Goal: Task Accomplishment & Management: Use online tool/utility

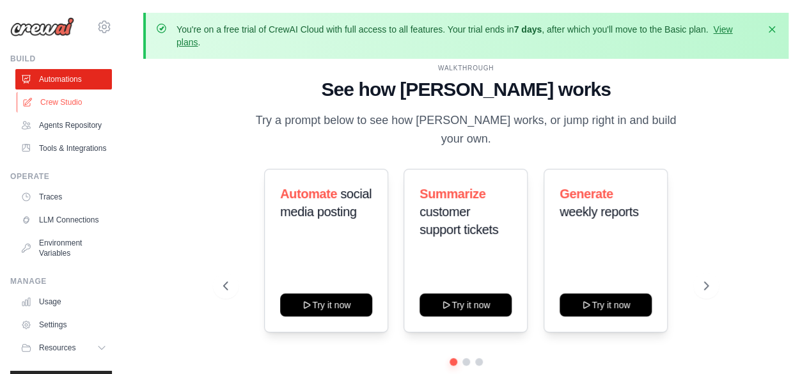
click at [66, 108] on link "Crew Studio" at bounding box center [65, 102] width 97 height 20
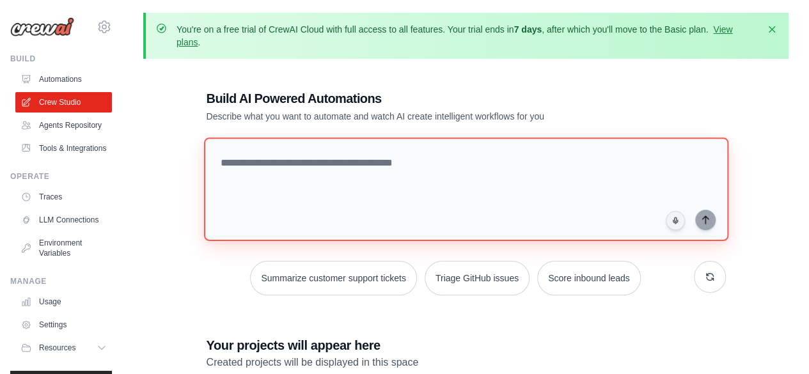
click at [313, 167] on textarea at bounding box center [465, 189] width 524 height 104
paste textarea "**********"
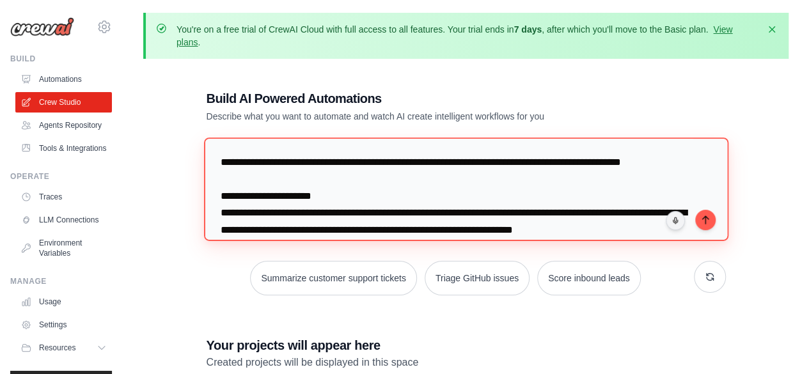
scroll to position [295, 0]
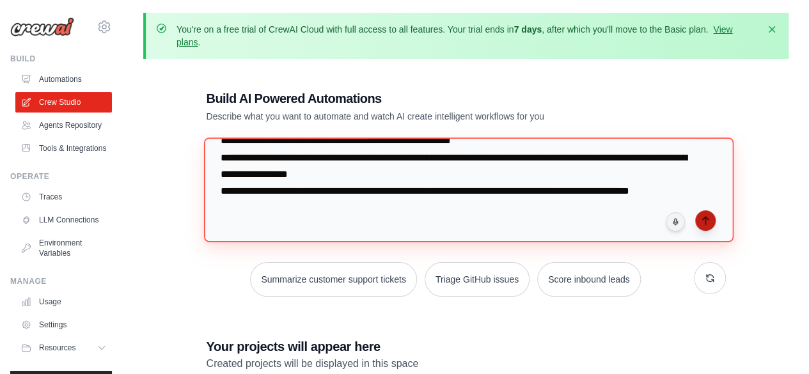
type textarea "**********"
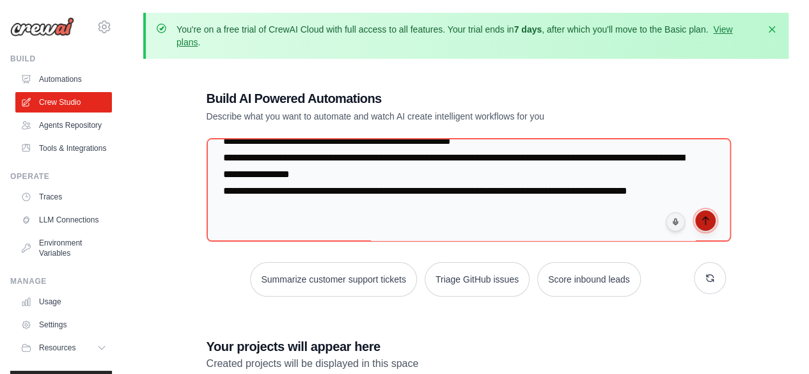
click at [713, 222] on button "submit" at bounding box center [705, 220] width 20 height 20
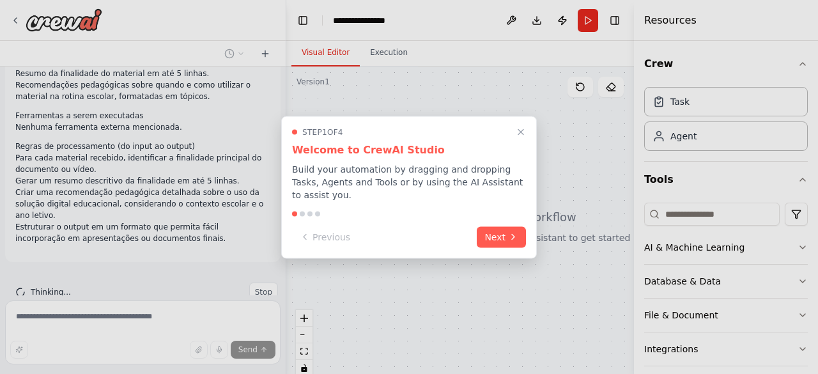
scroll to position [125, 0]
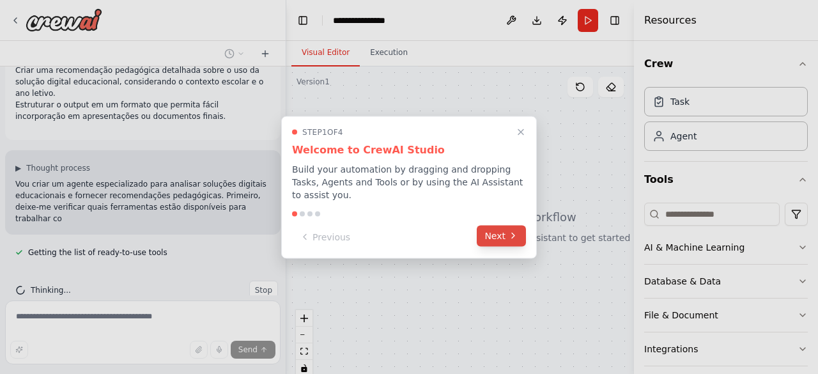
click at [510, 231] on icon at bounding box center [513, 236] width 10 height 10
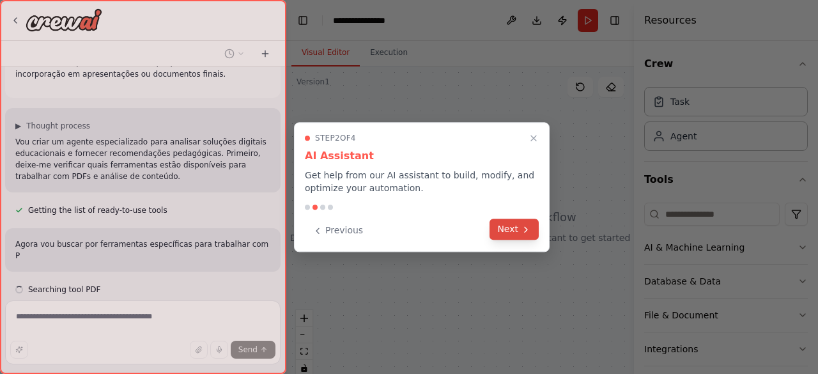
scroll to position [313, 0]
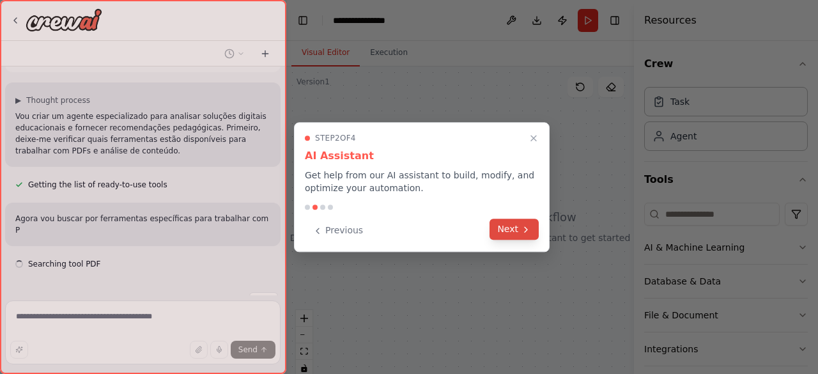
click at [517, 228] on button "Next" at bounding box center [514, 229] width 49 height 21
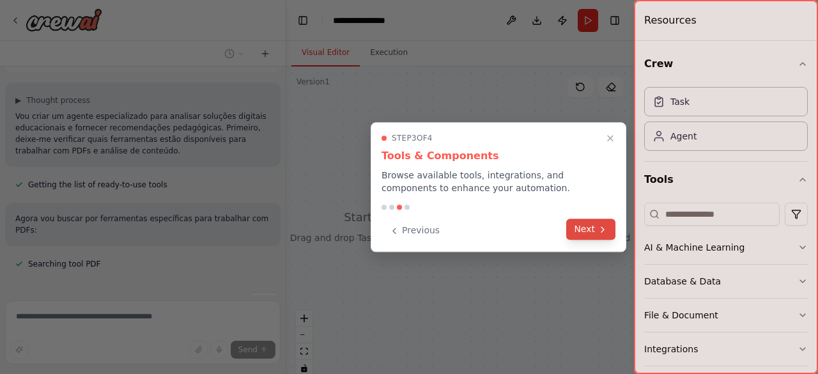
click at [580, 224] on button "Next" at bounding box center [590, 229] width 49 height 21
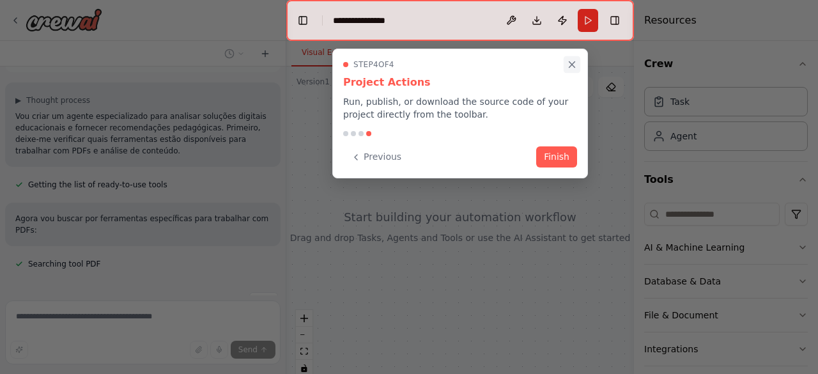
click at [572, 65] on icon "Close walkthrough" at bounding box center [573, 65] width 6 height 6
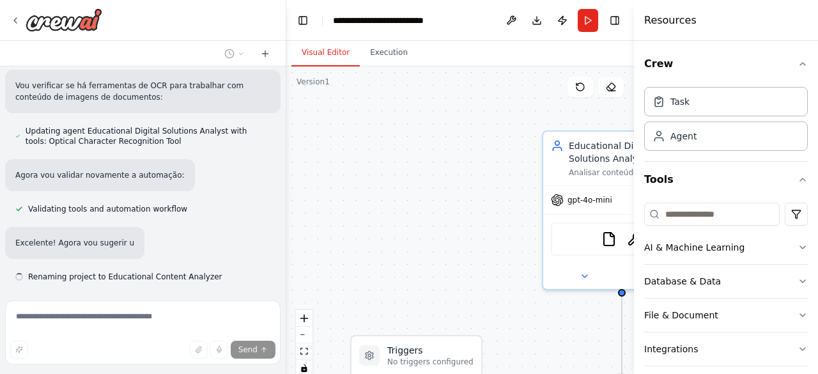
scroll to position [1332, 0]
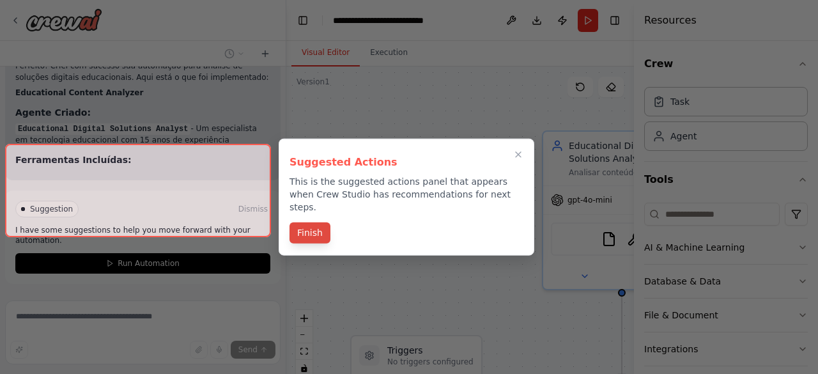
click at [299, 226] on button "Finish" at bounding box center [310, 232] width 41 height 21
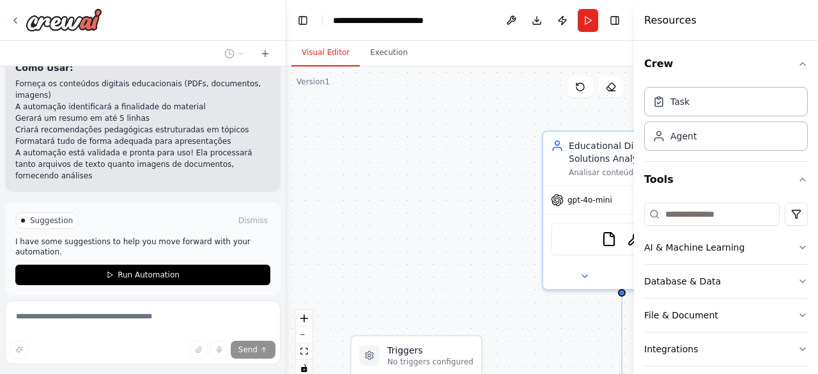
scroll to position [1808, 0]
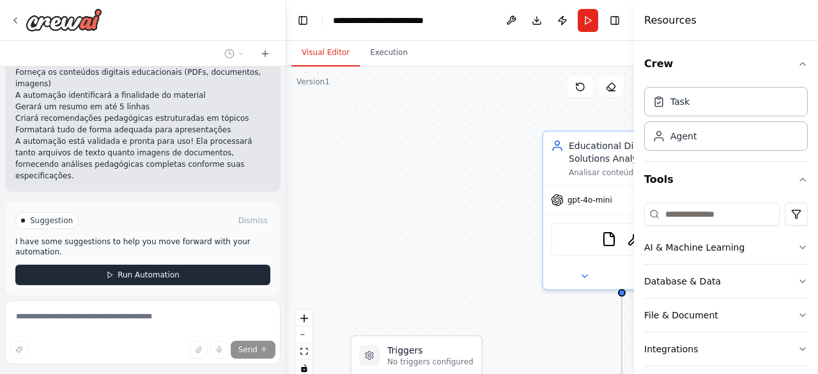
click at [127, 270] on span "Run Automation" at bounding box center [149, 275] width 62 height 10
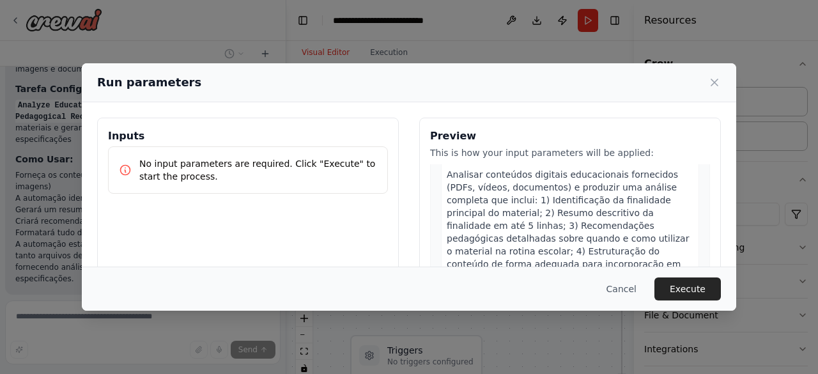
scroll to position [169, 0]
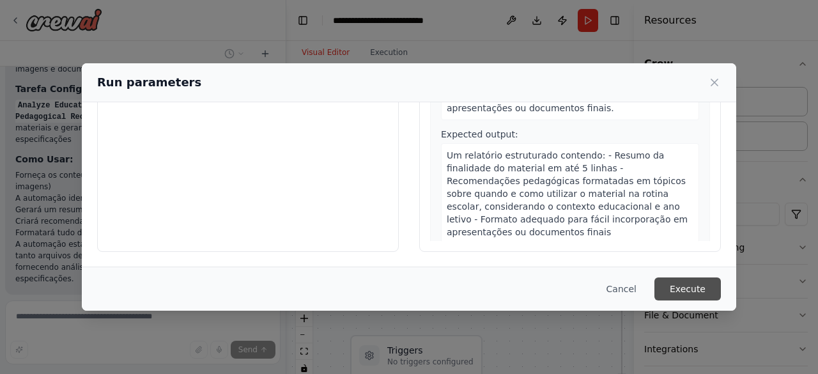
click at [692, 286] on button "Execute" at bounding box center [688, 288] width 66 height 23
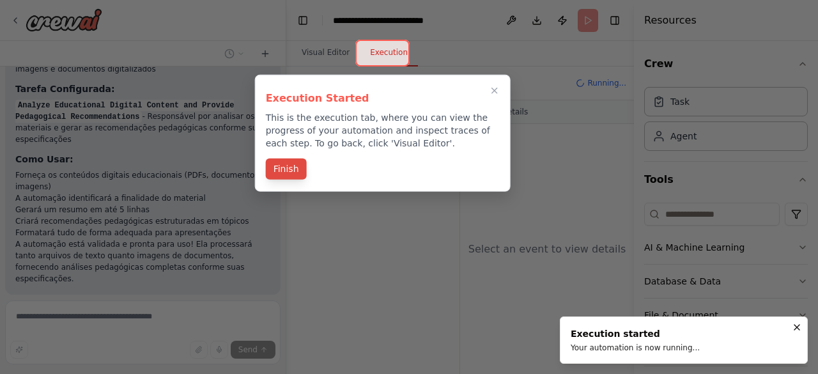
click at [292, 162] on button "Finish" at bounding box center [286, 169] width 41 height 21
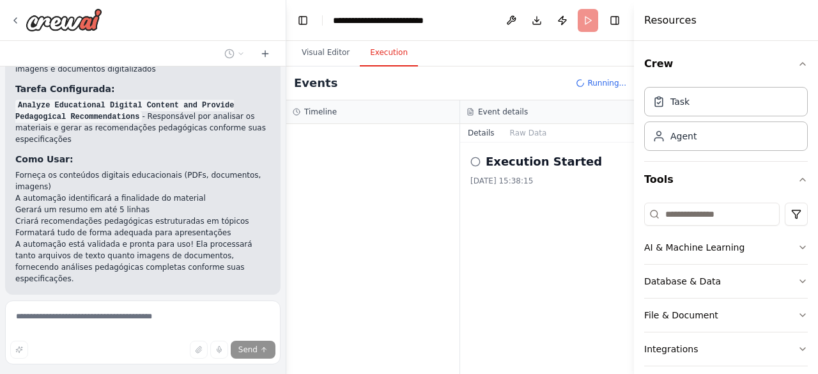
click at [501, 300] on div "Execution Started 03/10/2025, 15:38:15" at bounding box center [547, 258] width 174 height 231
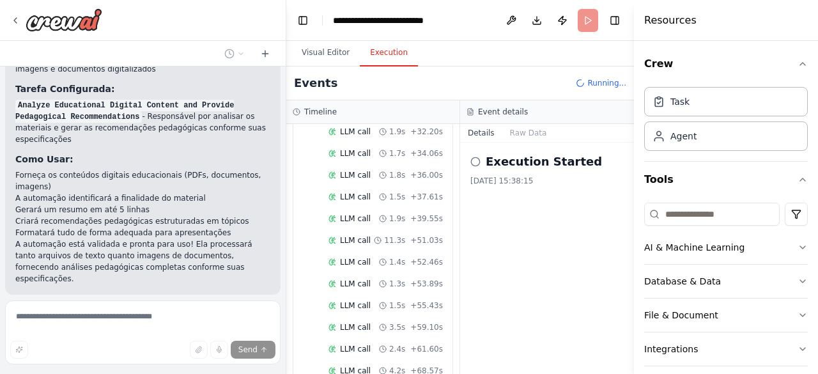
scroll to position [754, 0]
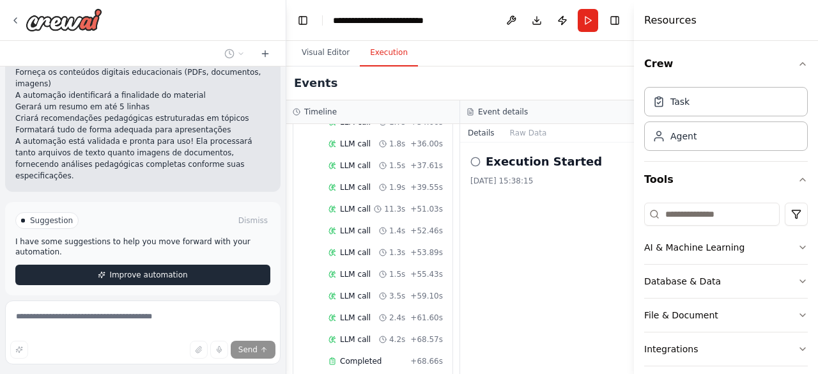
click at [142, 270] on span "Improve automation" at bounding box center [148, 275] width 78 height 10
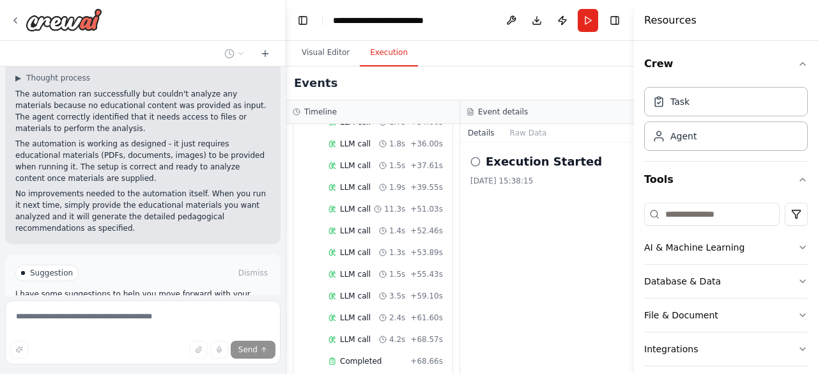
scroll to position [1991, 0]
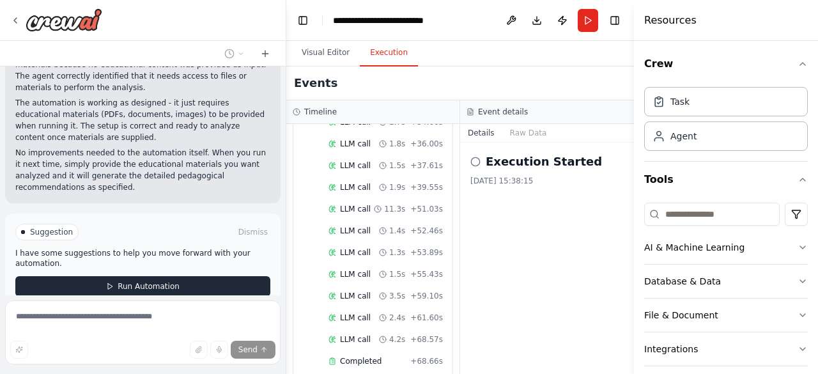
click at [151, 281] on span "Run Automation" at bounding box center [149, 286] width 62 height 10
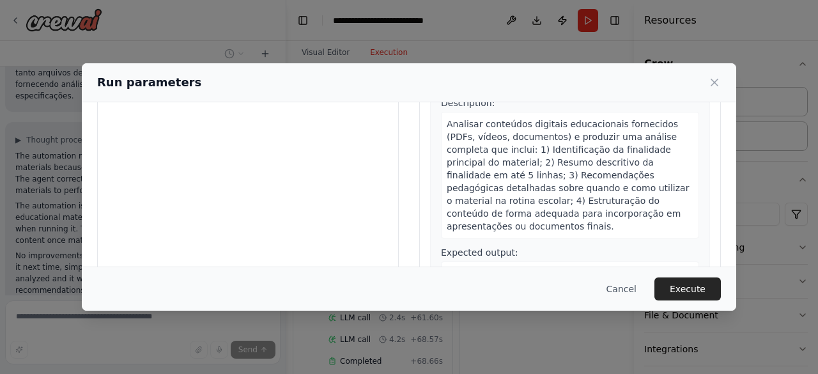
scroll to position [0, 0]
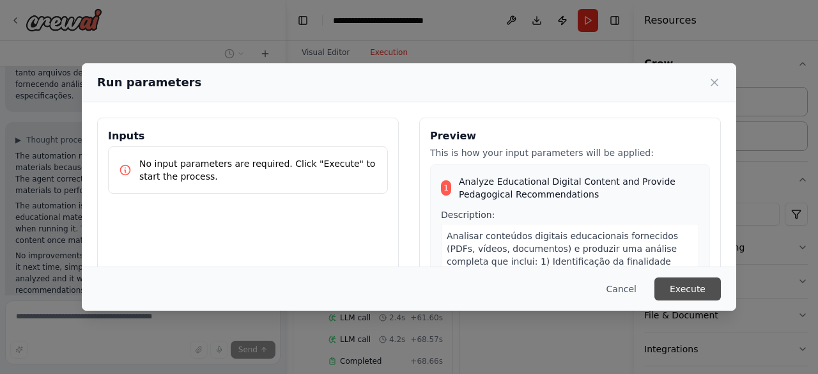
click at [692, 291] on button "Execute" at bounding box center [688, 288] width 66 height 23
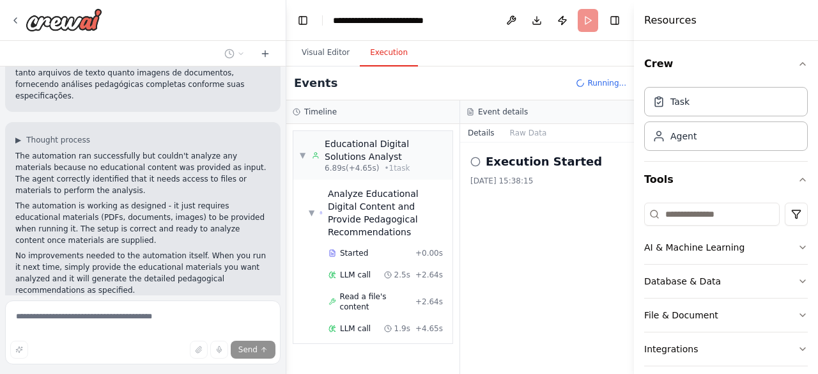
scroll to position [2, 0]
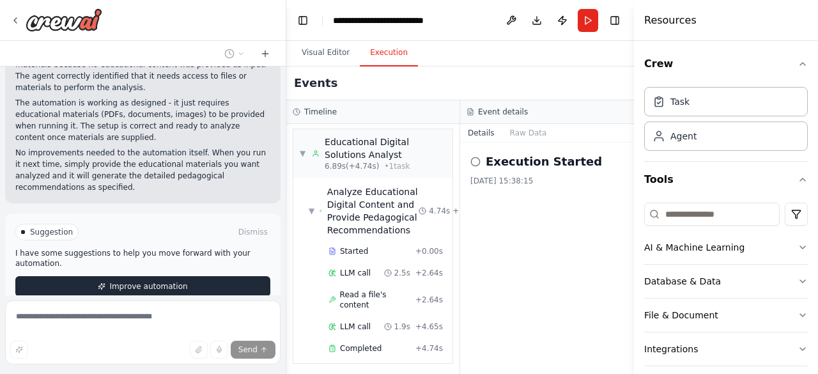
click at [138, 276] on button "Improve automation" at bounding box center [142, 286] width 255 height 20
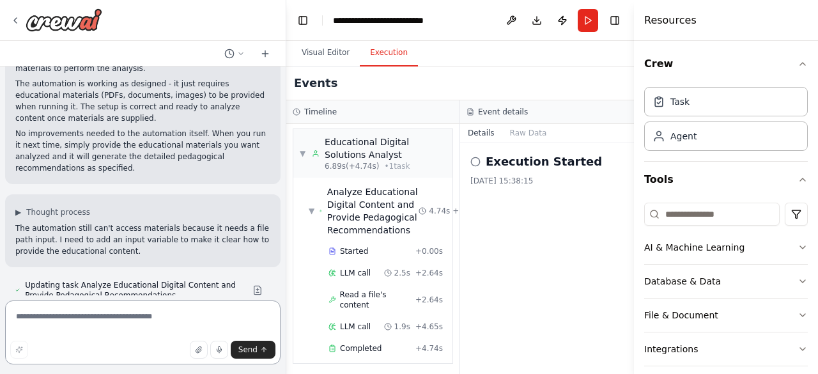
scroll to position [1982, 0]
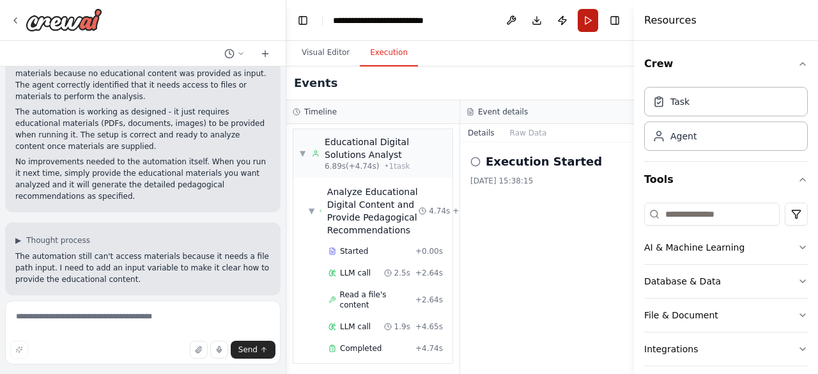
click at [584, 10] on button "Run" at bounding box center [588, 20] width 20 height 23
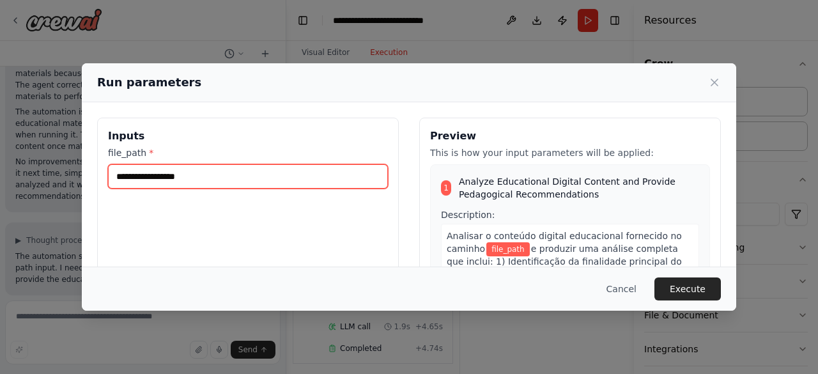
click at [259, 178] on input "file_path *" at bounding box center [248, 176] width 280 height 24
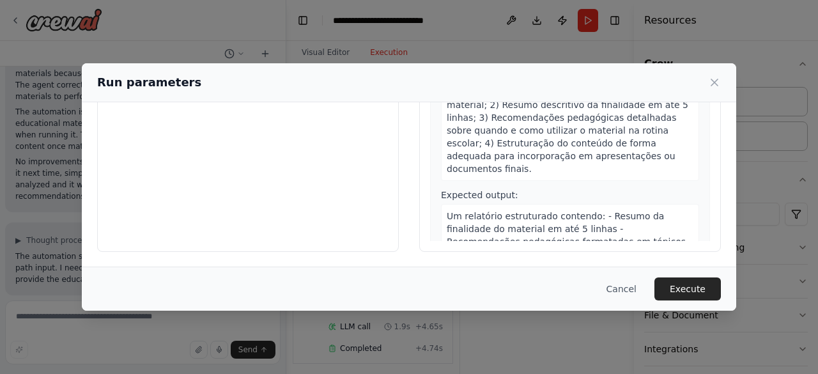
scroll to position [0, 0]
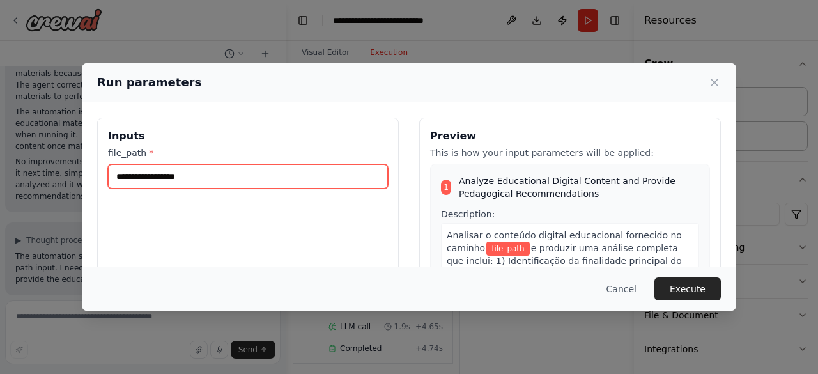
click at [316, 173] on input "file_path *" at bounding box center [248, 176] width 280 height 24
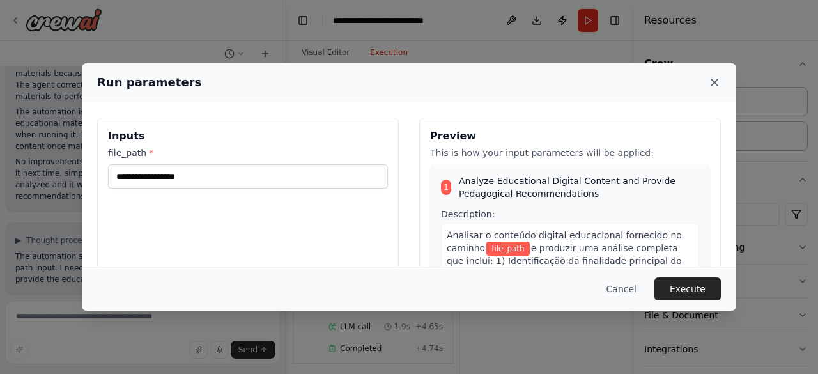
click at [716, 85] on icon at bounding box center [714, 82] width 13 height 13
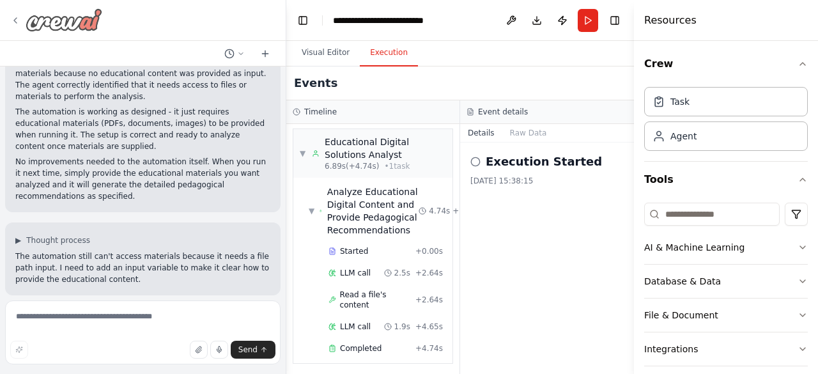
click at [20, 22] on div at bounding box center [56, 19] width 92 height 23
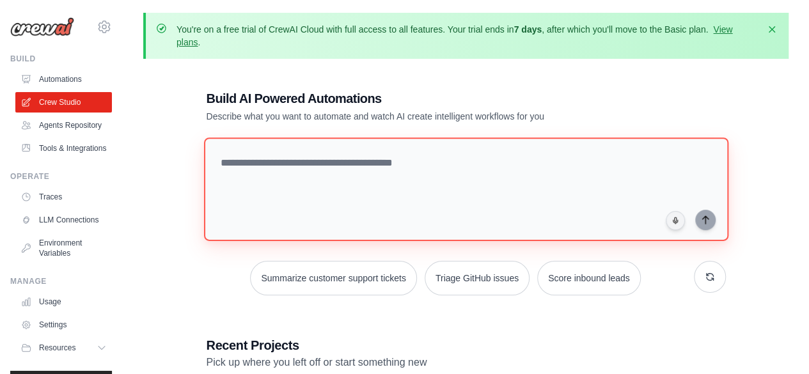
click at [361, 160] on textarea at bounding box center [465, 189] width 524 height 104
paste textarea "**********"
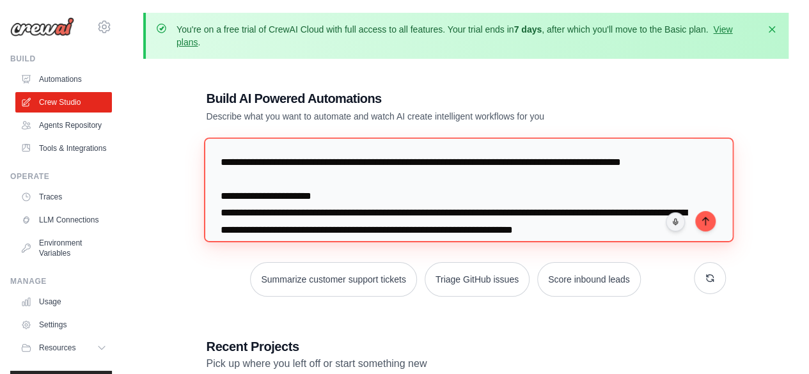
scroll to position [142, 0]
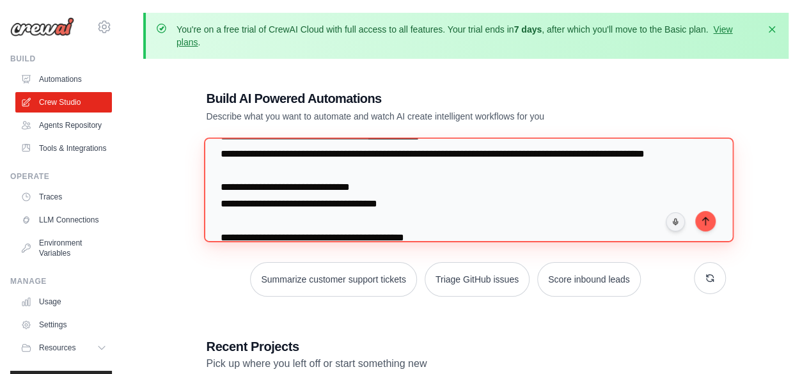
type textarea "**********"
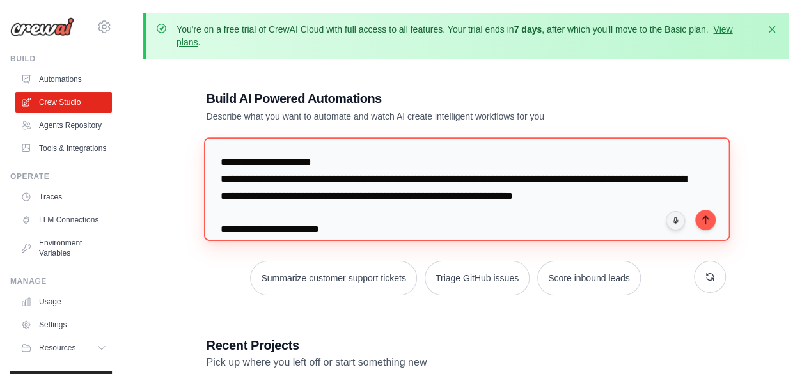
scroll to position [36, 0]
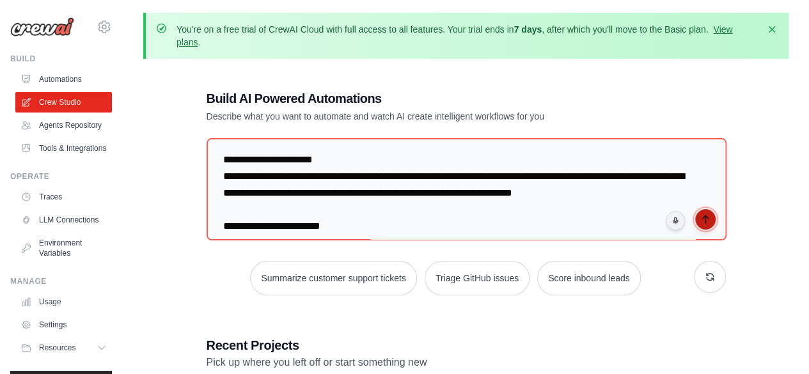
click at [705, 226] on button "submit" at bounding box center [705, 219] width 20 height 20
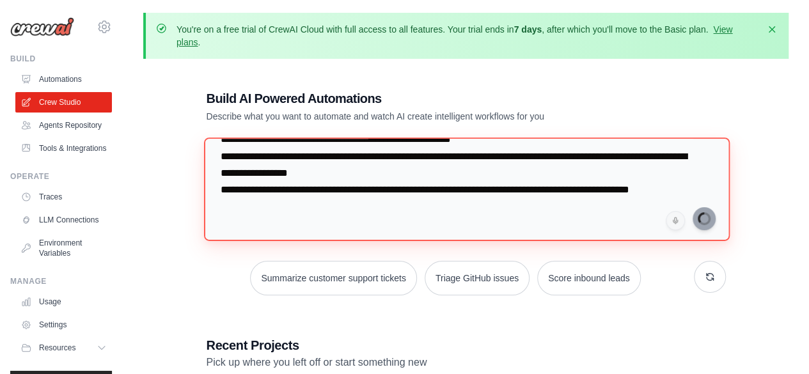
scroll to position [339, 0]
drag, startPoint x: 221, startPoint y: 160, endPoint x: 524, endPoint y: 322, distance: 343.5
click at [524, 322] on div "**********" at bounding box center [466, 314] width 550 height 490
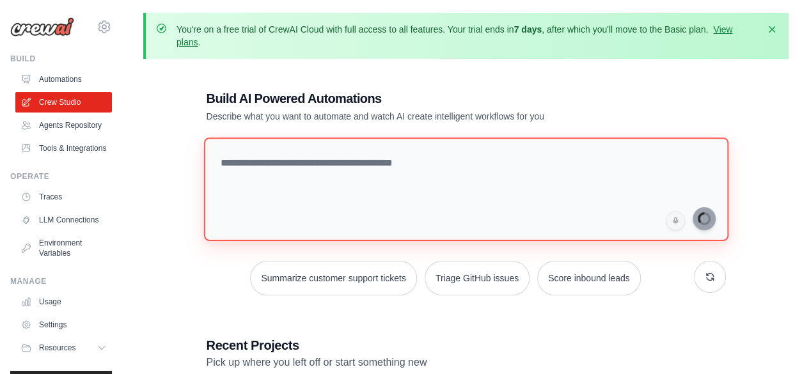
scroll to position [0, 0]
paste textarea "**********"
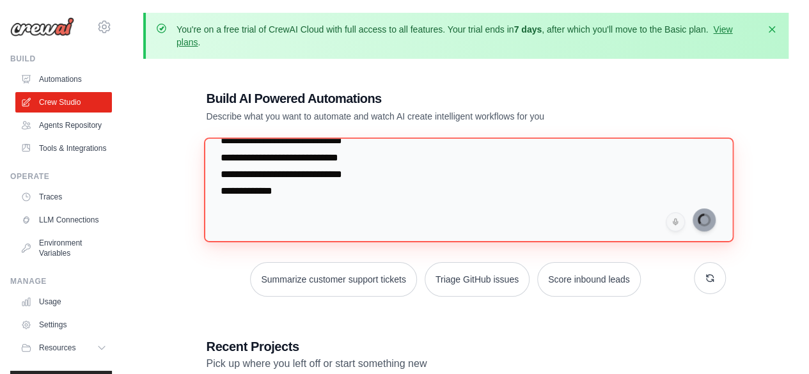
type textarea "**********"
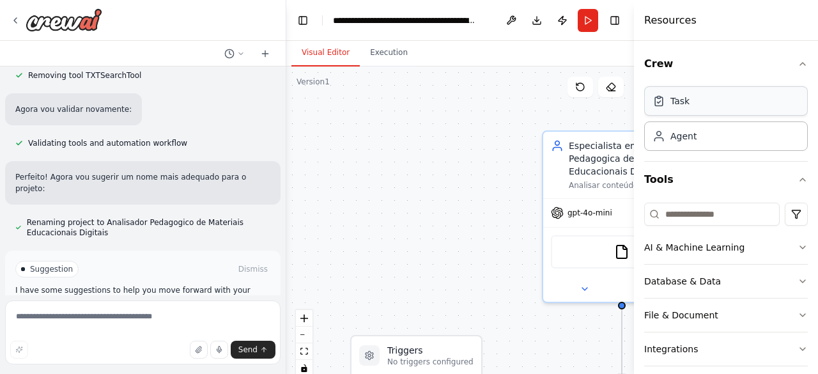
scroll to position [1415, 0]
click at [162, 318] on span "Run Automation" at bounding box center [149, 323] width 62 height 10
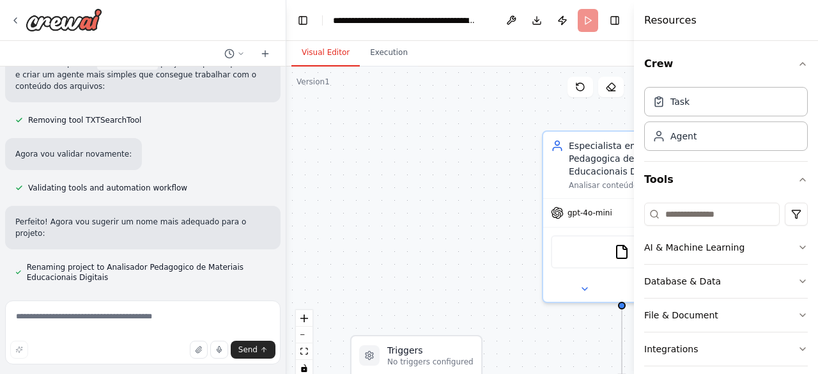
scroll to position [1312, 0]
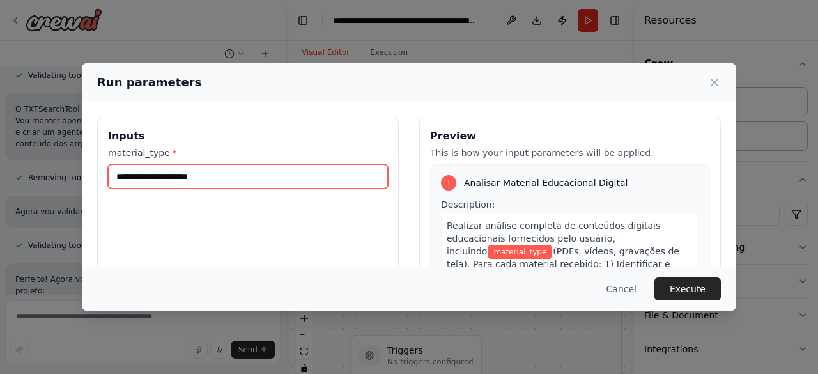
click at [207, 181] on input "material_type *" at bounding box center [248, 176] width 280 height 24
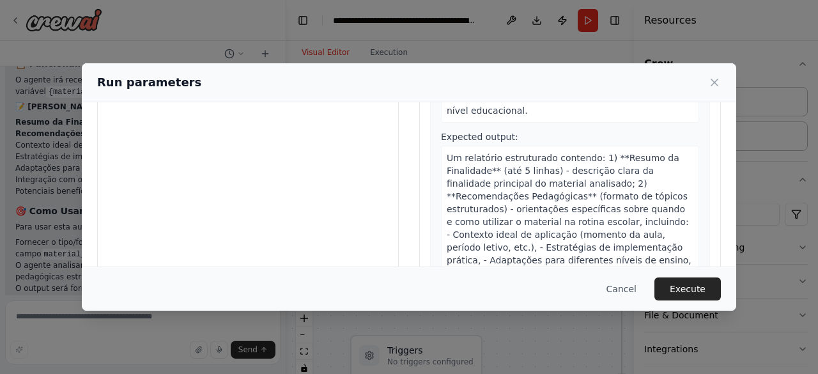
scroll to position [117, 0]
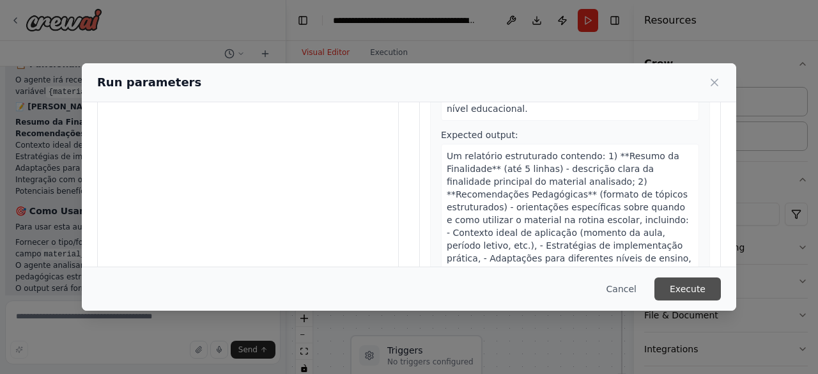
click at [701, 290] on button "Execute" at bounding box center [688, 288] width 66 height 23
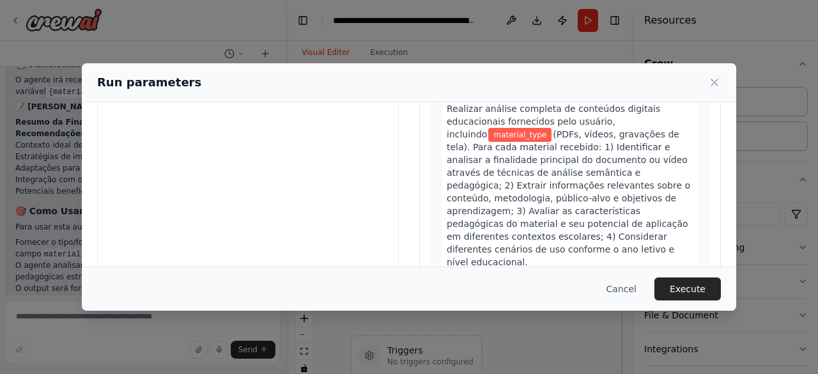
scroll to position [0, 0]
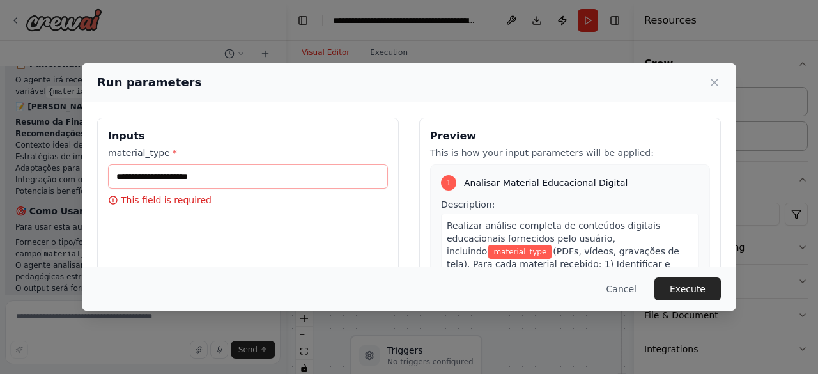
click at [488, 255] on span "material_type" at bounding box center [519, 252] width 63 height 14
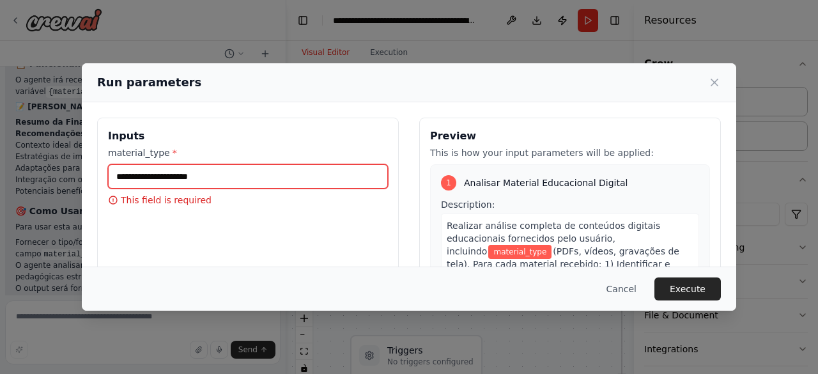
click at [278, 166] on input "material_type *" at bounding box center [248, 176] width 280 height 24
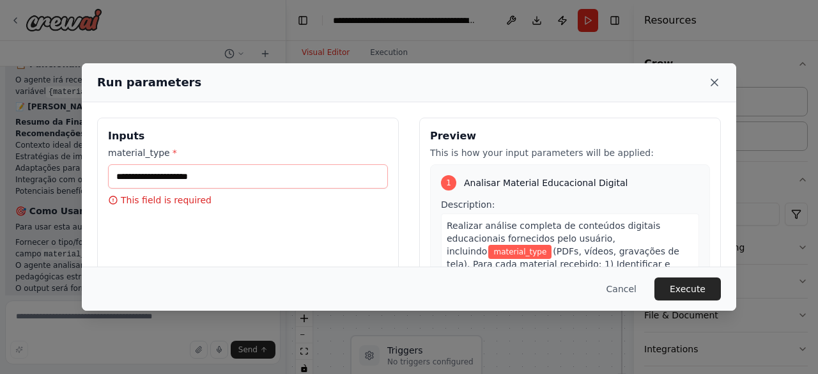
click at [715, 85] on icon at bounding box center [714, 82] width 13 height 13
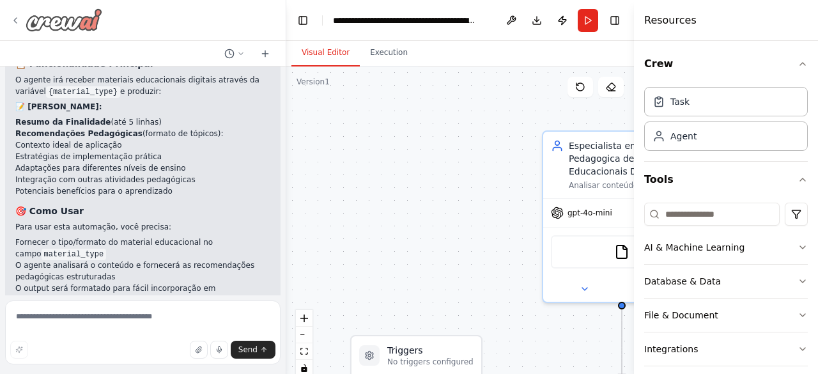
click at [15, 20] on icon at bounding box center [15, 20] width 10 height 10
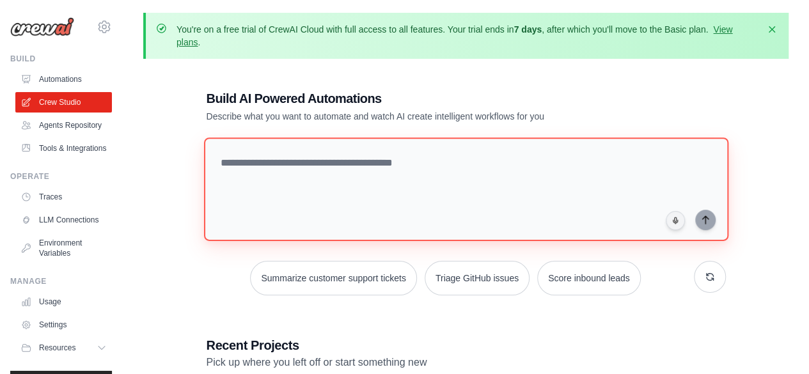
click at [355, 155] on textarea at bounding box center [465, 189] width 524 height 104
paste textarea "**********"
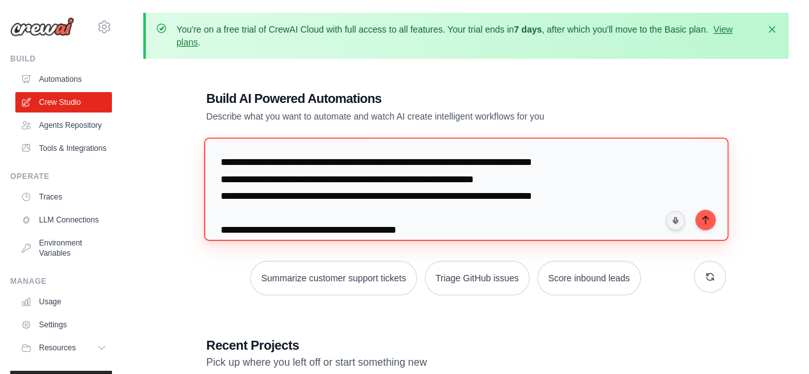
scroll to position [3603, 0]
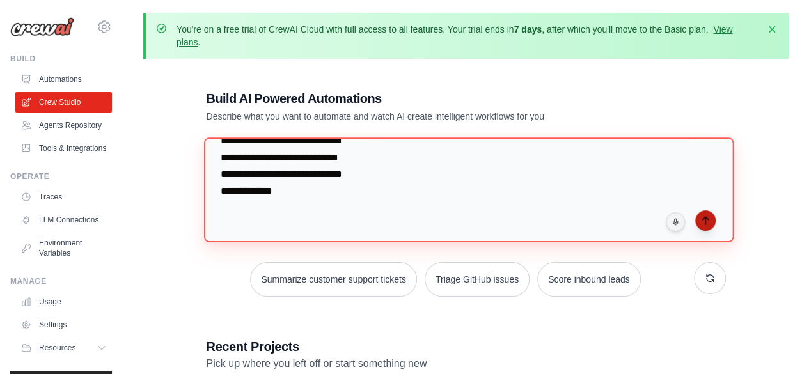
type textarea "**********"
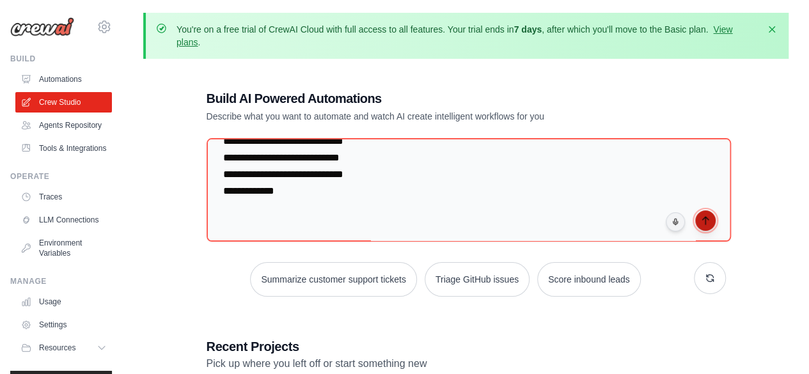
click at [707, 217] on icon "submit" at bounding box center [705, 220] width 10 height 10
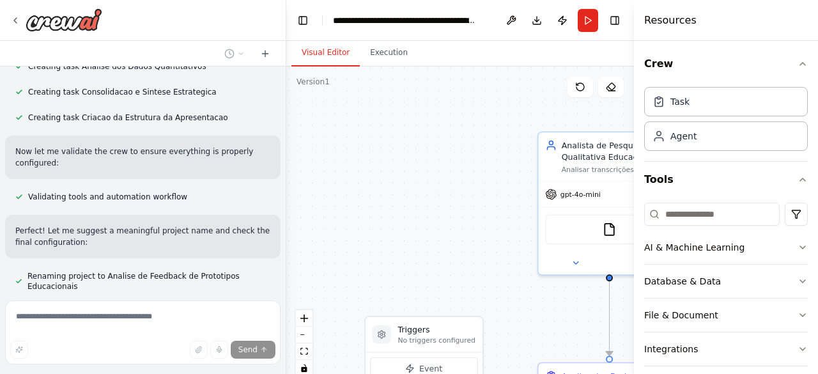
scroll to position [3002, 0]
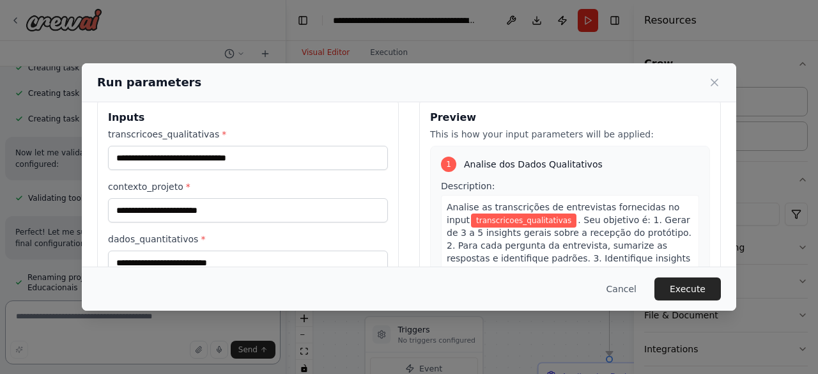
scroll to position [0, 0]
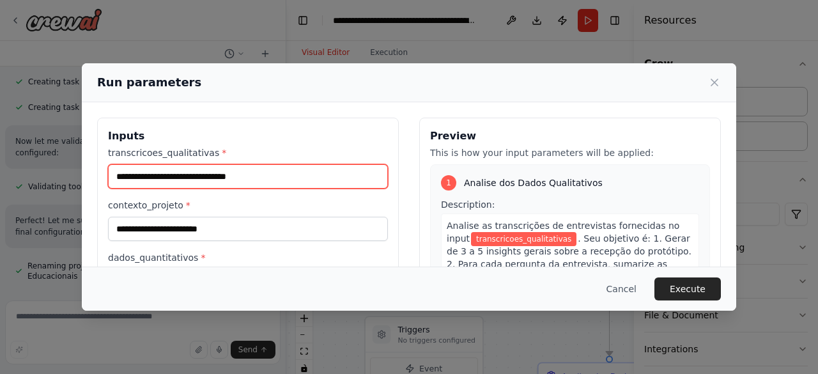
click at [267, 176] on input "transcricoes_qualitativas *" at bounding box center [248, 176] width 280 height 24
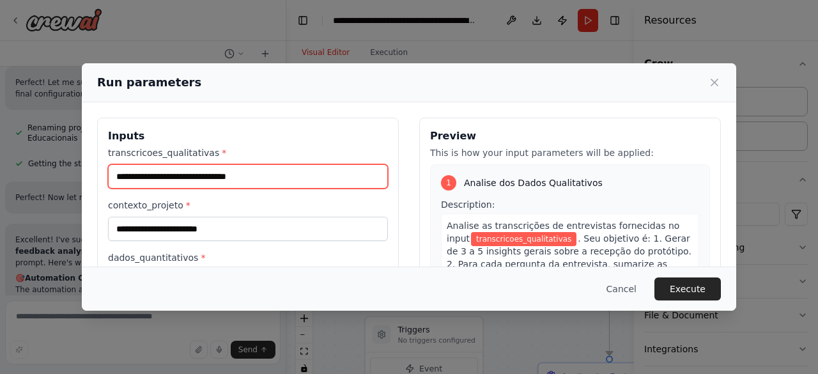
click at [245, 172] on input "transcricoes_qualitativas *" at bounding box center [248, 176] width 280 height 24
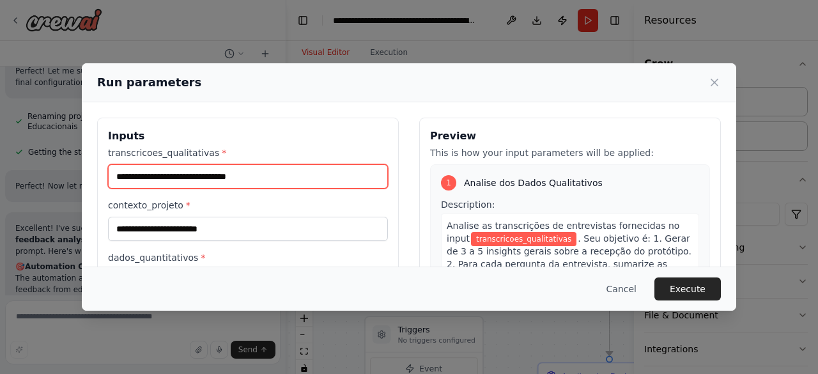
scroll to position [3164, 0]
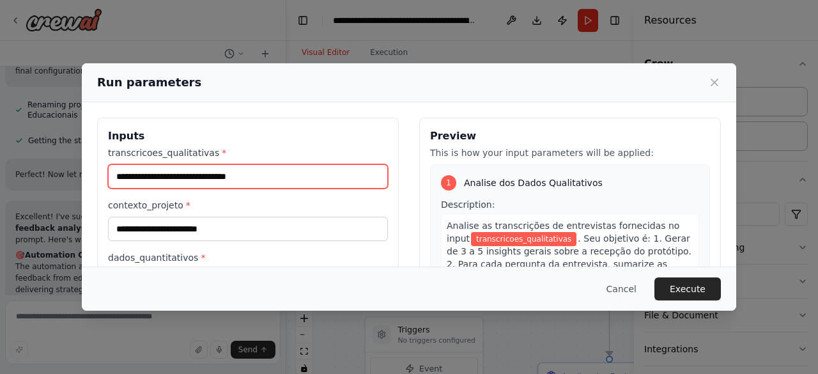
paste input "**********"
type input "**********"
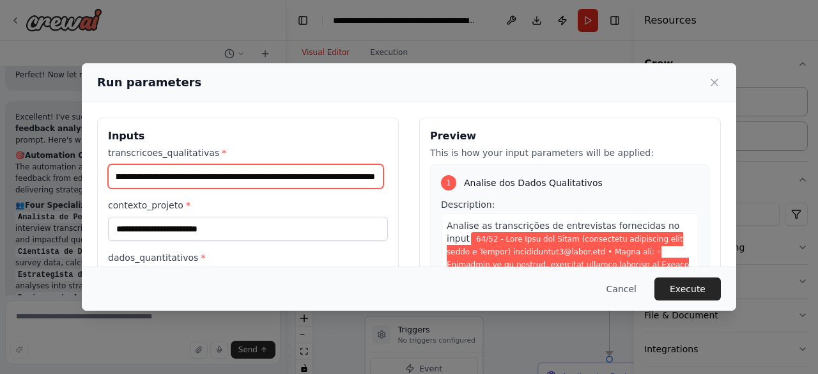
scroll to position [0, 0]
drag, startPoint x: 299, startPoint y: 176, endPoint x: 0, endPoint y: 130, distance: 302.0
click at [0, 130] on div "Run parameters Inputs transcricoes_qualitativas * contexto_projeto * dados_quan…" at bounding box center [409, 187] width 818 height 374
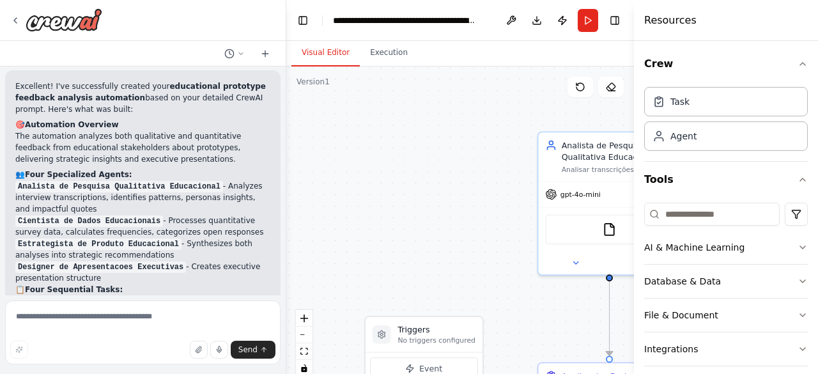
scroll to position [3406, 0]
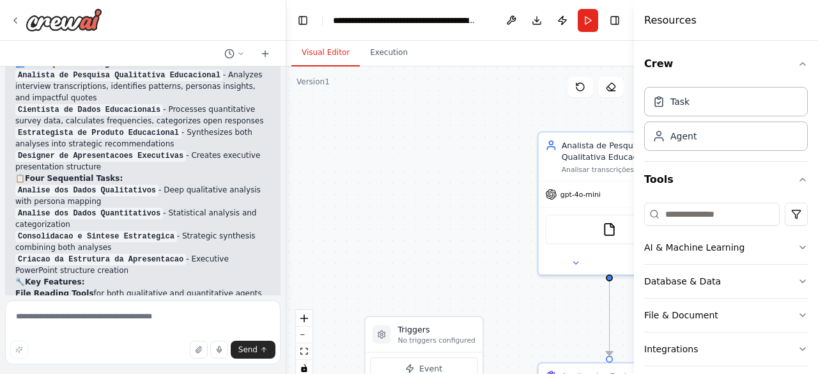
click at [587, 33] on header "**********" at bounding box center [460, 20] width 348 height 41
click at [587, 24] on button "Run" at bounding box center [588, 20] width 20 height 23
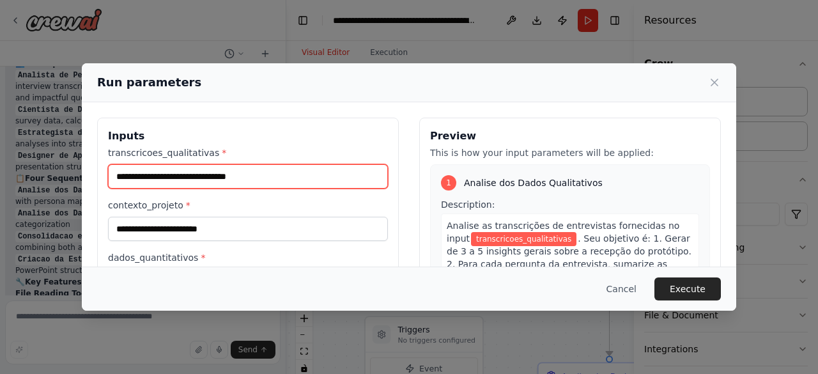
click at [299, 178] on input "transcricoes_qualitativas *" at bounding box center [248, 176] width 280 height 24
type input "**********"
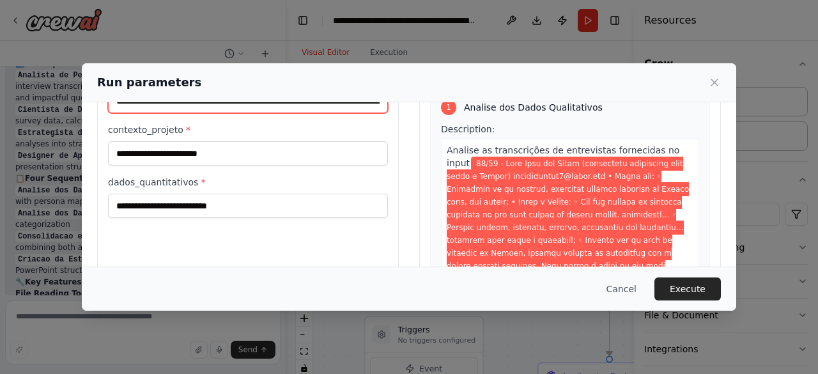
scroll to position [77, 0]
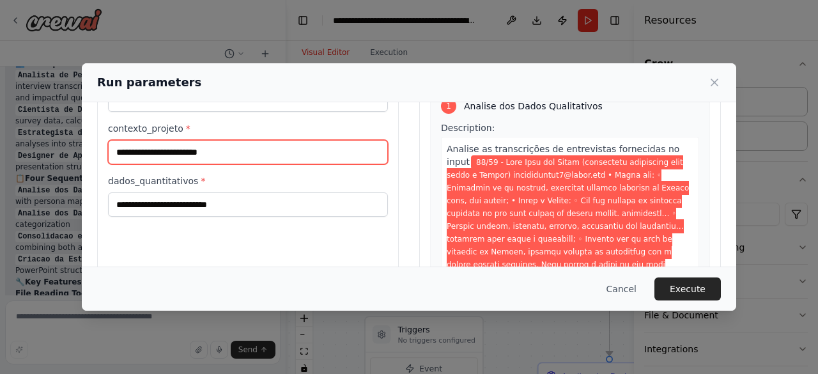
click at [199, 150] on input "contexto_projeto *" at bounding box center [248, 152] width 280 height 24
type input "*"
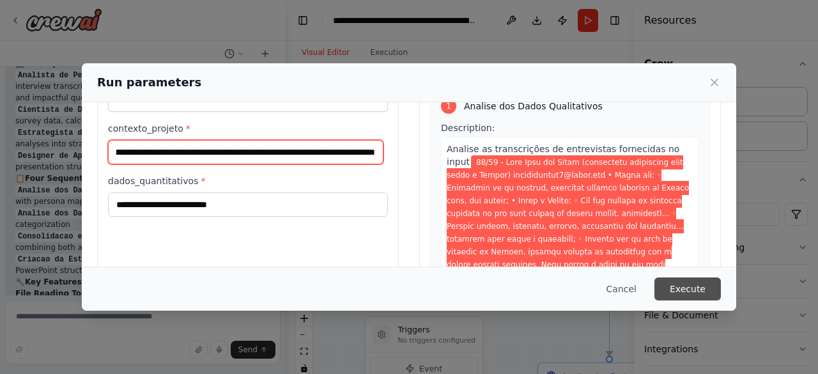
type input "**********"
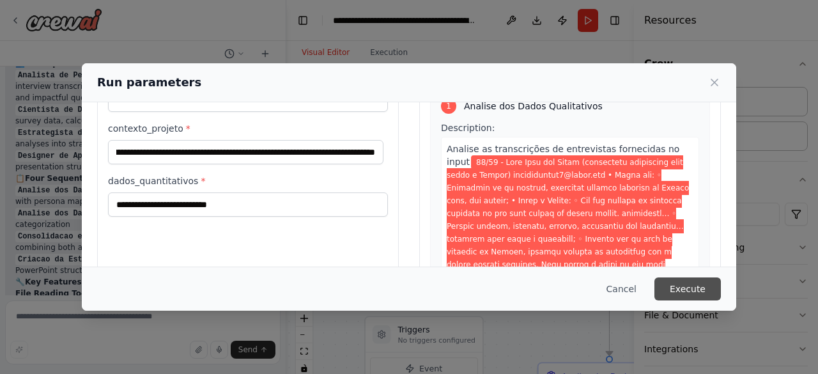
scroll to position [0, 0]
click at [688, 292] on button "Execute" at bounding box center [688, 288] width 66 height 23
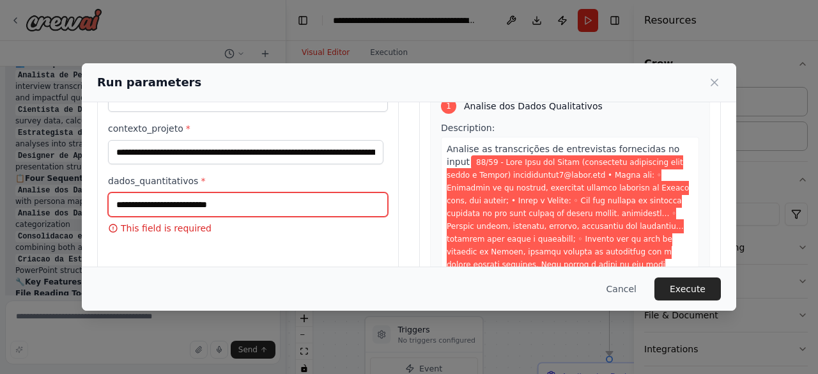
click at [176, 203] on input "dados_quantitativos *" at bounding box center [248, 204] width 280 height 24
paste input "**********"
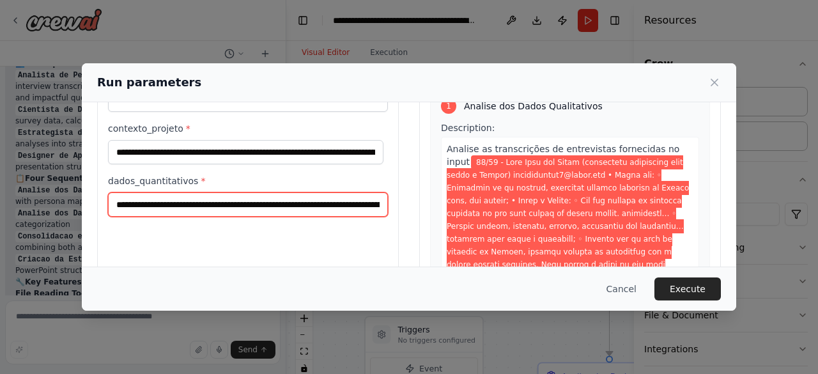
scroll to position [0, 160902]
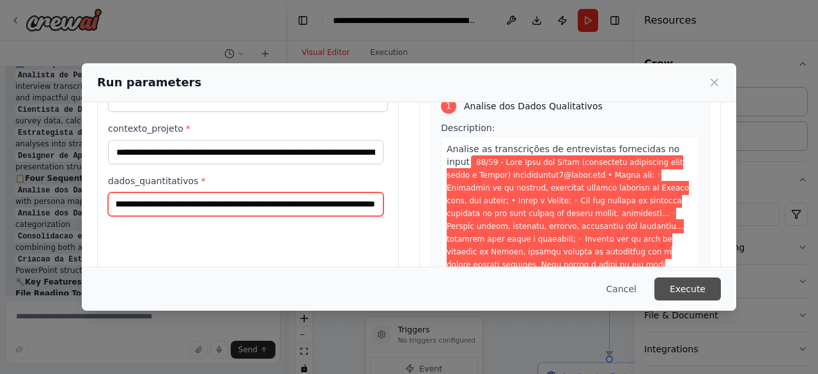
type input "**********"
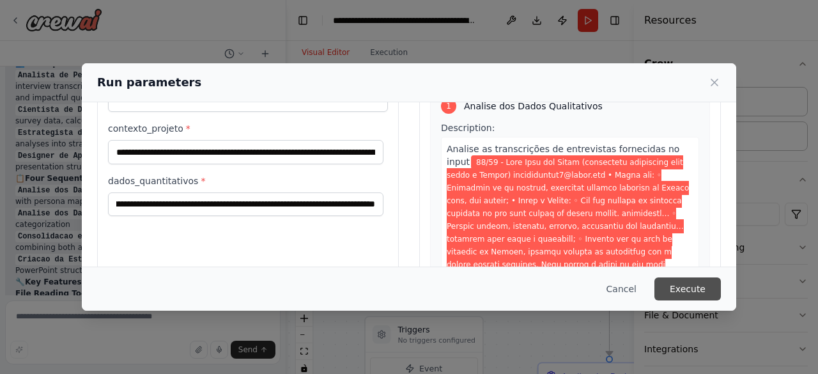
scroll to position [0, 0]
click at [697, 286] on button "Execute" at bounding box center [688, 288] width 66 height 23
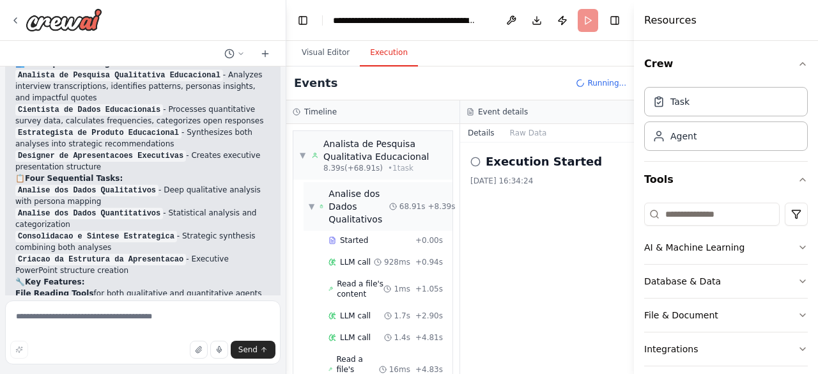
click at [313, 206] on span "▼" at bounding box center [312, 206] width 6 height 10
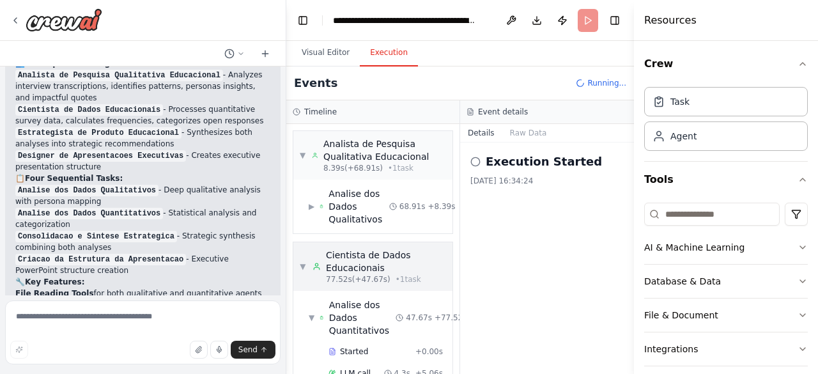
click at [303, 262] on span "▼" at bounding box center [303, 266] width 6 height 10
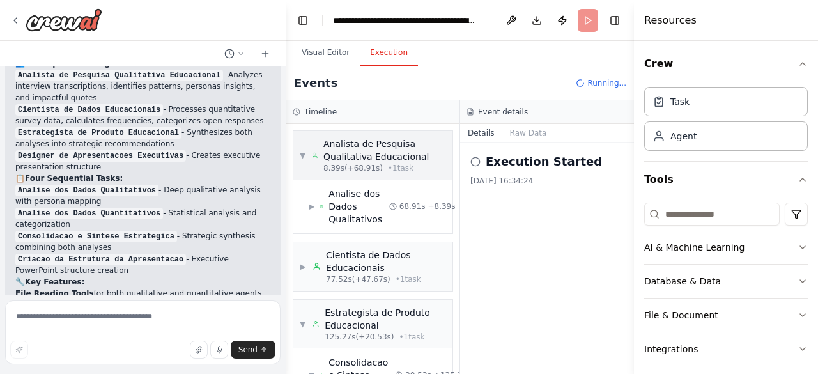
click at [307, 153] on div "▼ Analista de Pesquisa Qualitativa Educacional 8.39s (+68.91s) • 1 task" at bounding box center [373, 155] width 146 height 36
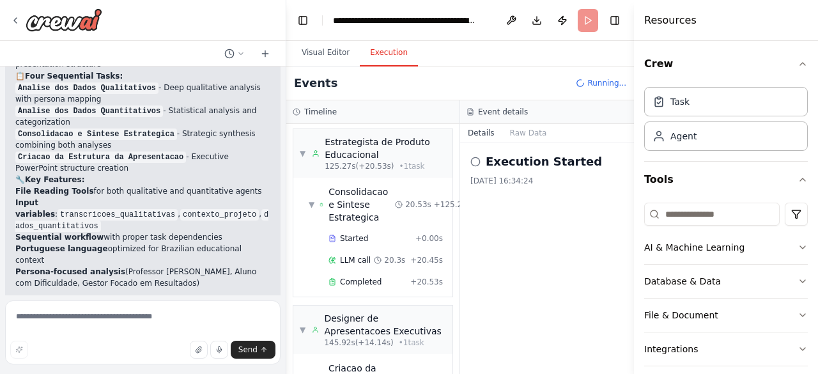
scroll to position [3509, 0]
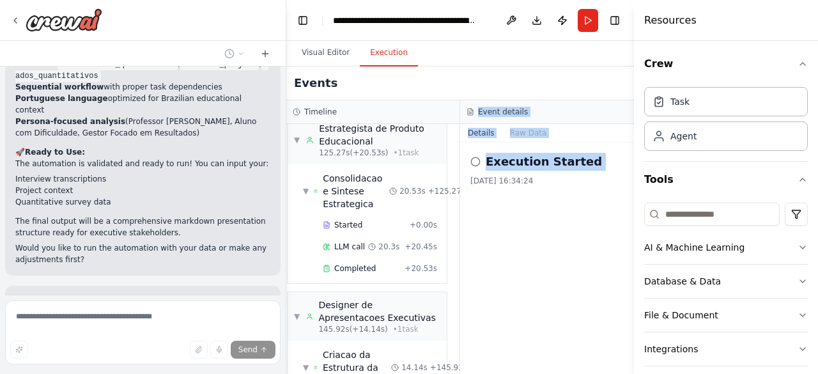
scroll to position [982, 6]
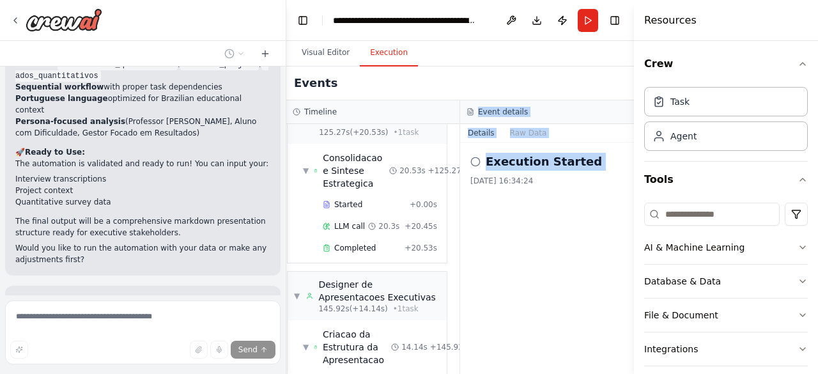
drag, startPoint x: 460, startPoint y: 314, endPoint x: 451, endPoint y: 370, distance: 57.0
click at [451, 370] on div "Timeline ▼ Analista de Pesquisa Qualitativa Educacional 8.39s (+68.91s) • 1 tas…" at bounding box center [460, 237] width 348 height 274
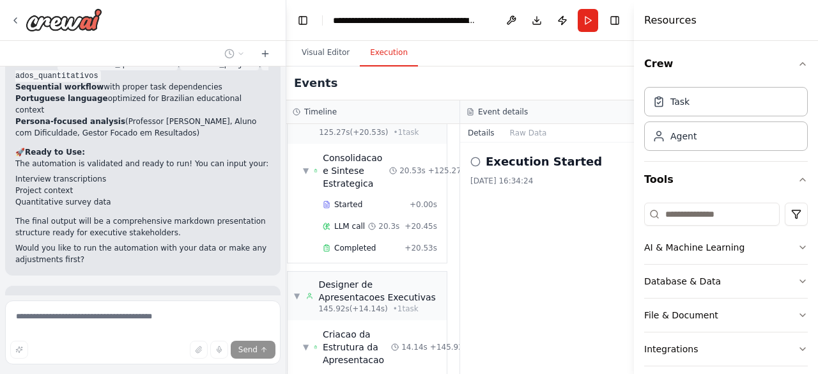
click at [510, 240] on div "Execution Started [DATE] 16:34:24" at bounding box center [547, 258] width 174 height 231
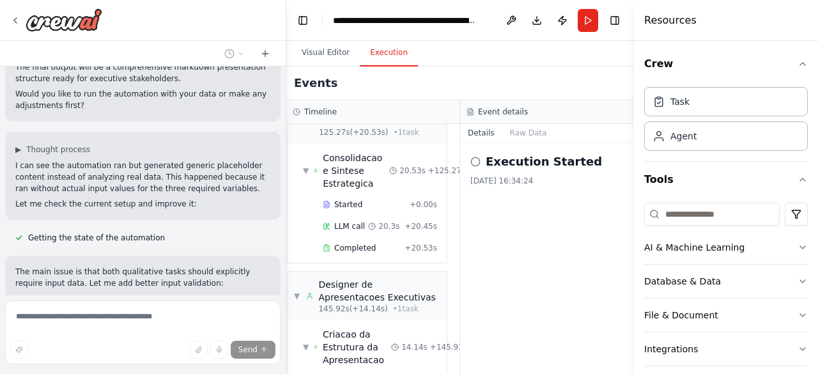
scroll to position [3813, 0]
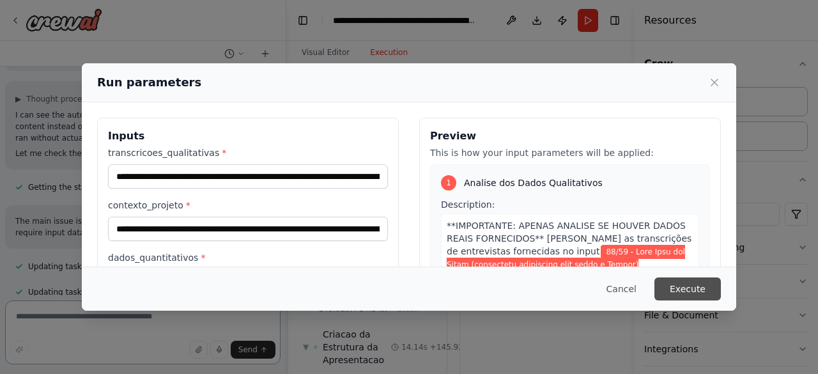
scroll to position [3882, 0]
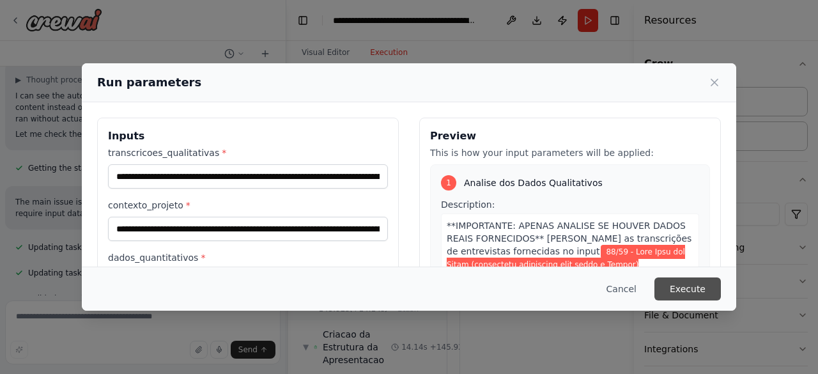
click at [704, 283] on button "Execute" at bounding box center [688, 288] width 66 height 23
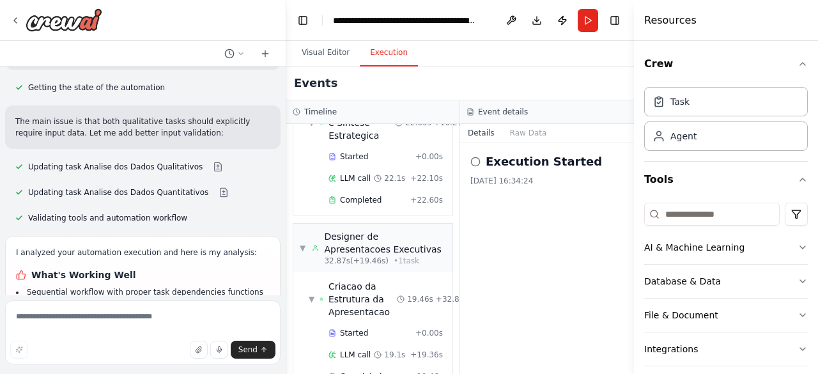
scroll to position [471, 0]
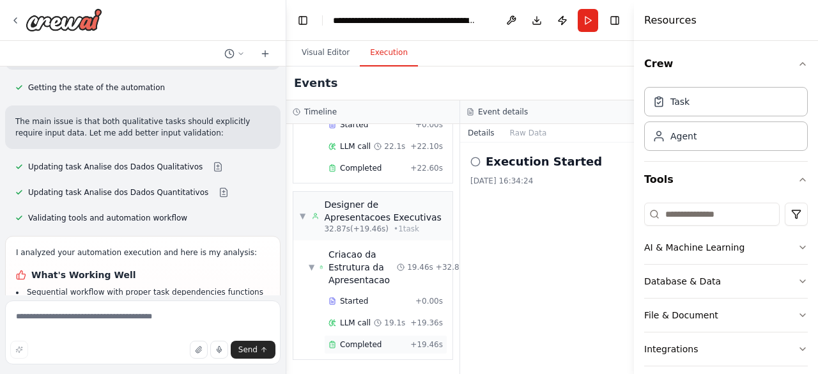
click at [345, 339] on span "Completed" at bounding box center [361, 344] width 42 height 10
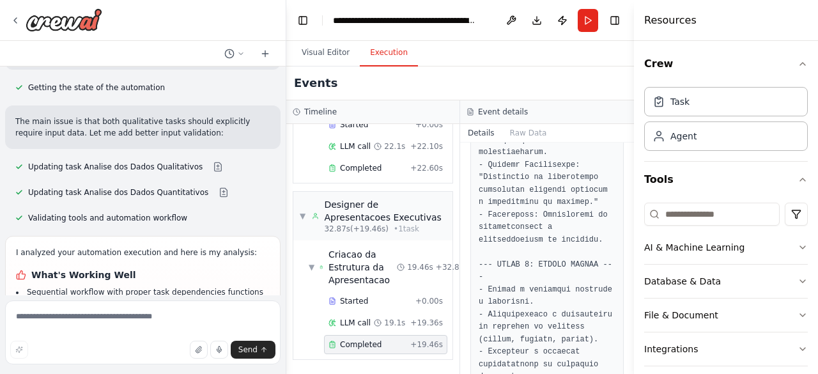
scroll to position [2079, 0]
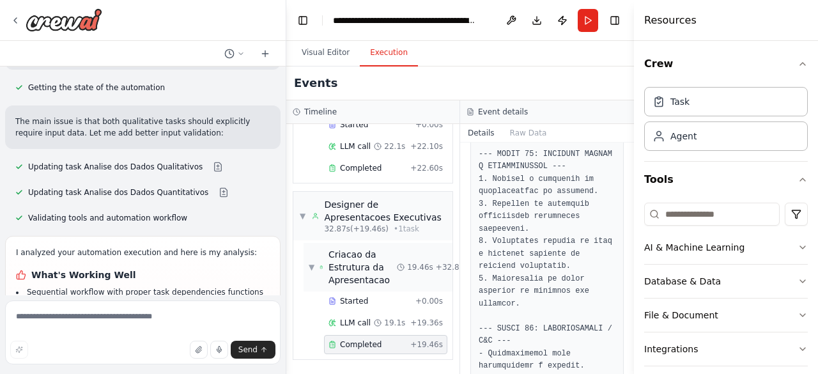
click at [313, 262] on span "▼" at bounding box center [312, 267] width 6 height 10
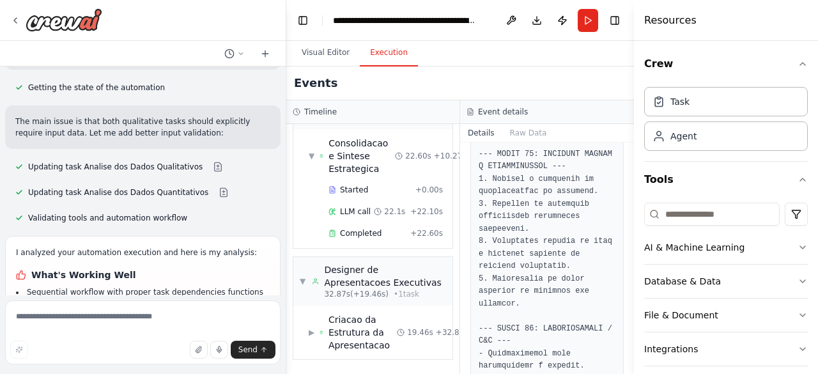
scroll to position [4066, 0]
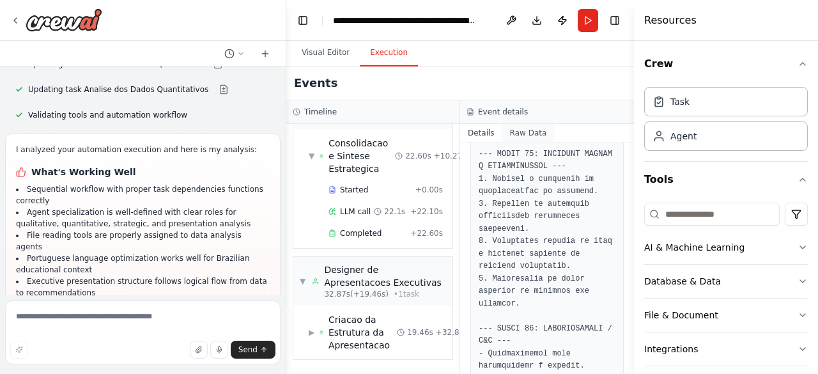
click at [529, 132] on button "Raw Data" at bounding box center [528, 133] width 52 height 18
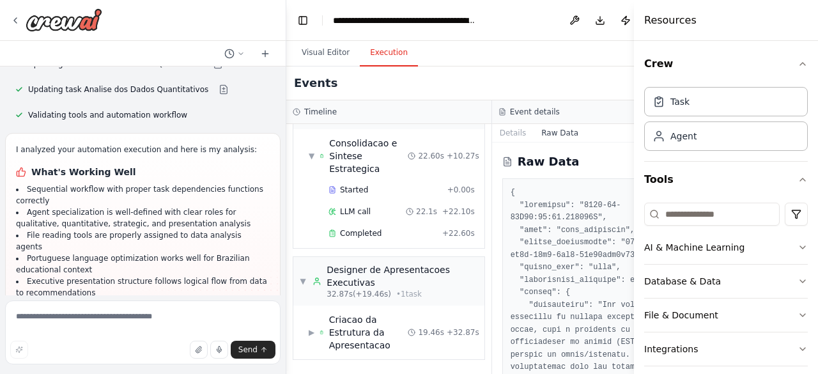
scroll to position [359, 0]
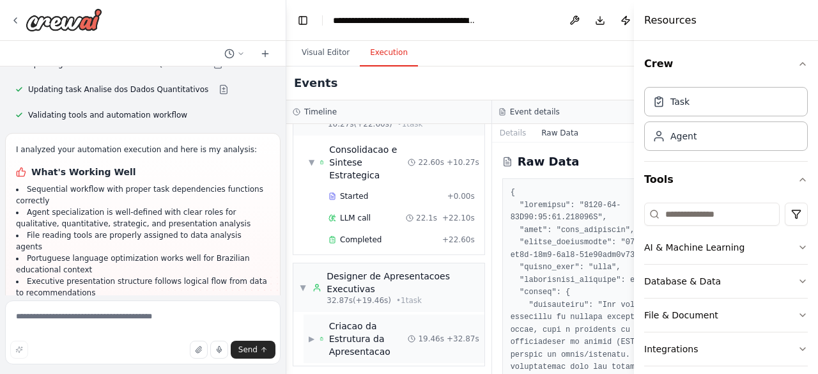
click at [325, 337] on div "Criacao da Estrutura da Apresentacao" at bounding box center [364, 339] width 88 height 38
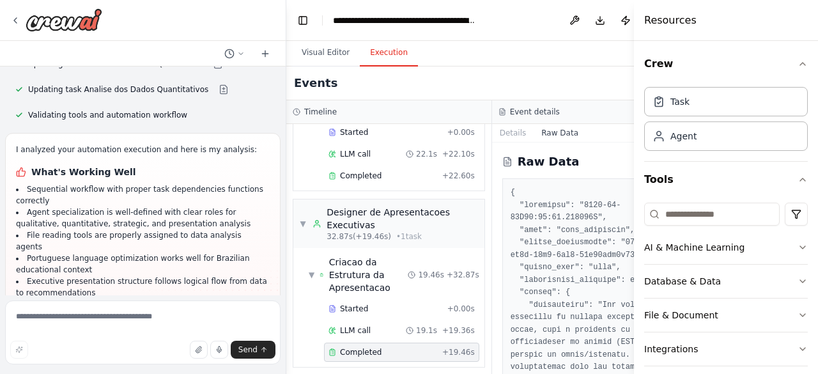
click at [357, 347] on span "Completed" at bounding box center [361, 352] width 42 height 10
click at [517, 129] on button "Details" at bounding box center [513, 133] width 42 height 18
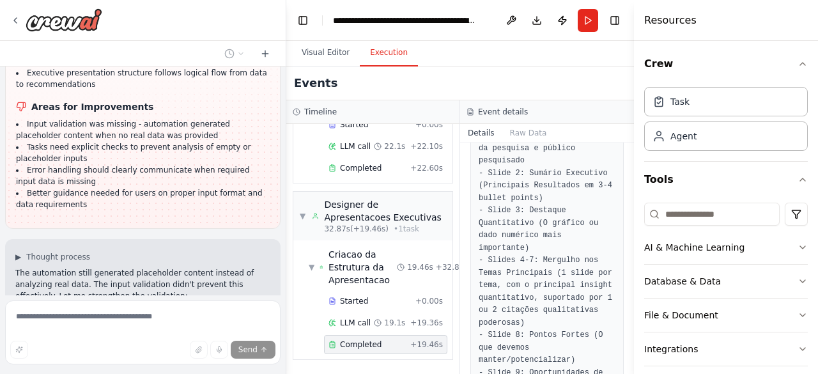
scroll to position [4276, 0]
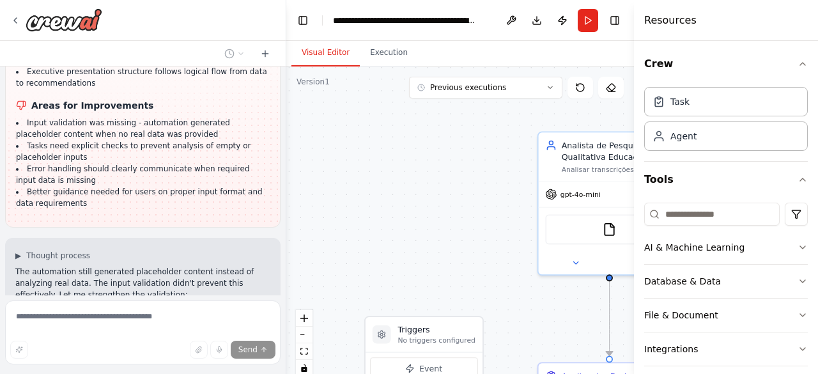
click at [329, 52] on button "Visual Editor" at bounding box center [326, 53] width 68 height 27
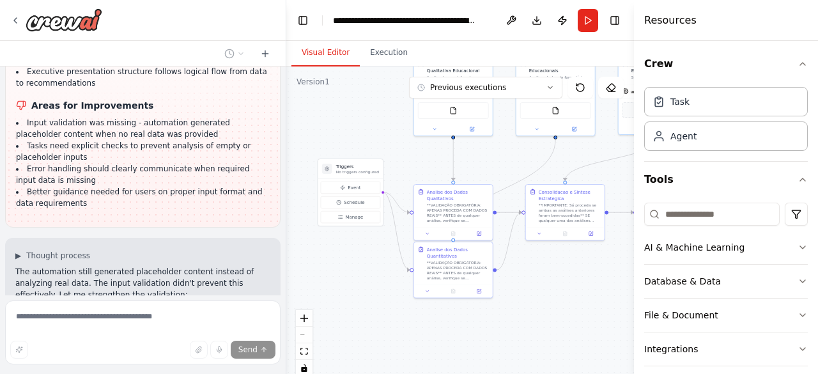
drag, startPoint x: 407, startPoint y: 196, endPoint x: 316, endPoint y: 88, distance: 141.1
click at [316, 88] on div ".deletable-edge-delete-btn { width: 20px; height: 20px; border: 0px solid #ffff…" at bounding box center [460, 226] width 348 height 320
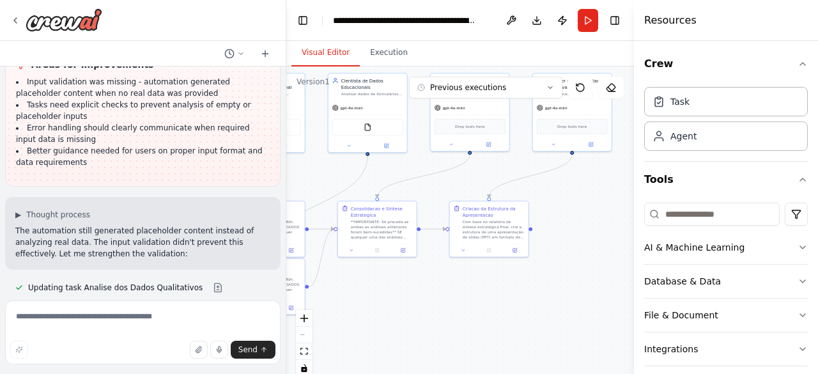
drag, startPoint x: 570, startPoint y: 303, endPoint x: 382, endPoint y: 320, distance: 188.7
click at [382, 320] on div ".deletable-edge-delete-btn { width: 20px; height: 20px; border: 0px solid #ffff…" at bounding box center [460, 226] width 348 height 320
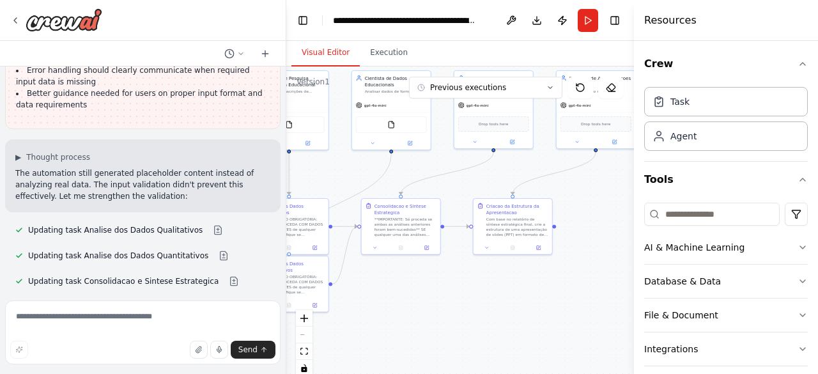
drag, startPoint x: 542, startPoint y: 281, endPoint x: 566, endPoint y: 278, distance: 23.8
click at [566, 278] on div ".deletable-edge-delete-btn { width: 20px; height: 20px; border: 0px solid #ffff…" at bounding box center [460, 226] width 348 height 320
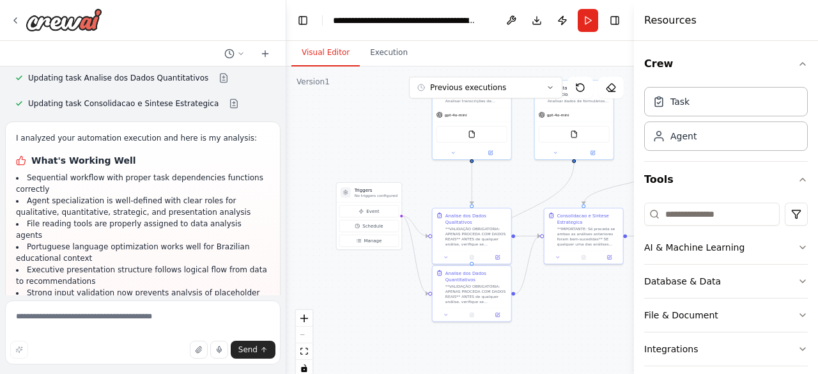
scroll to position [4563, 0]
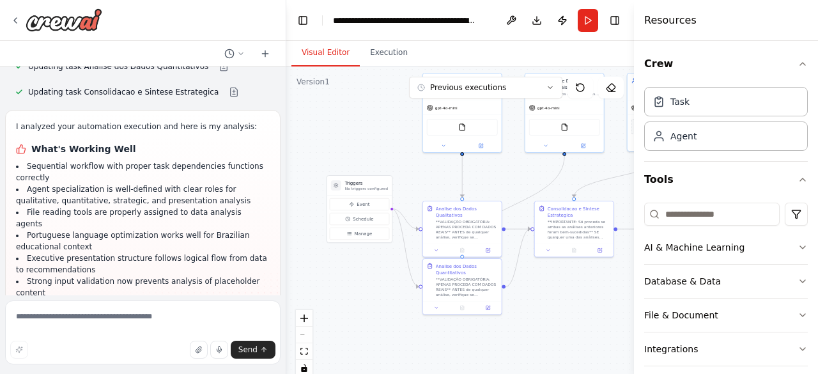
drag, startPoint x: 453, startPoint y: 292, endPoint x: 626, endPoint y: 295, distance: 173.3
click at [626, 295] on div ".deletable-edge-delete-btn { width: 20px; height: 20px; border: 0px solid #ffff…" at bounding box center [460, 226] width 348 height 320
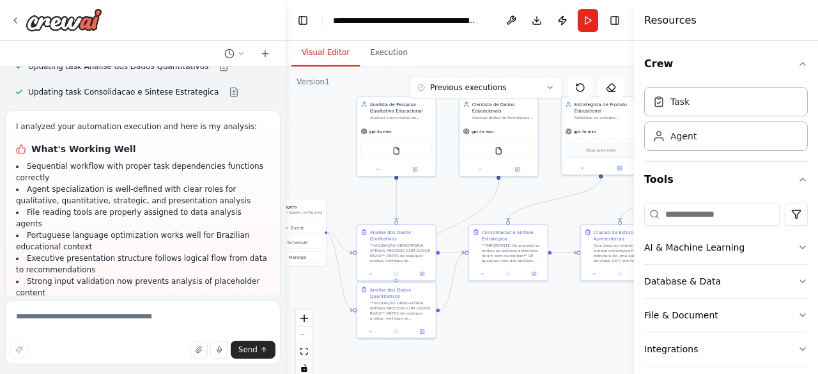
drag, startPoint x: 566, startPoint y: 299, endPoint x: 500, endPoint y: 322, distance: 70.0
click at [500, 322] on div ".deletable-edge-delete-btn { width: 20px; height: 20px; border: 0px solid #ffff…" at bounding box center [460, 226] width 348 height 320
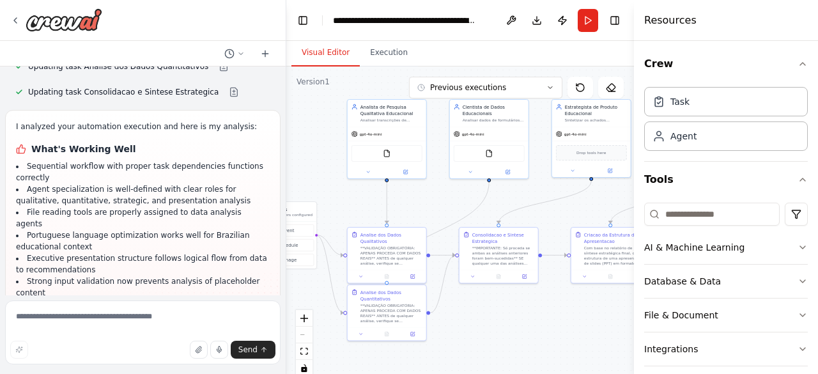
drag, startPoint x: 553, startPoint y: 314, endPoint x: 543, endPoint y: 316, distance: 9.9
click at [543, 316] on div ".deletable-edge-delete-btn { width: 20px; height: 20px; border: 0px solid #ffff…" at bounding box center [460, 226] width 348 height 320
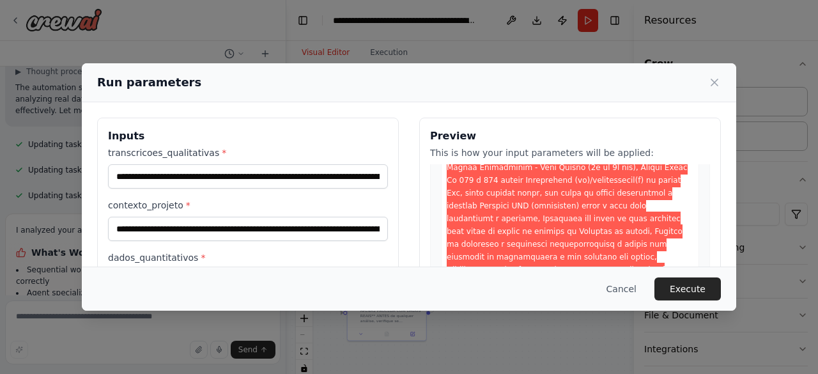
scroll to position [169, 0]
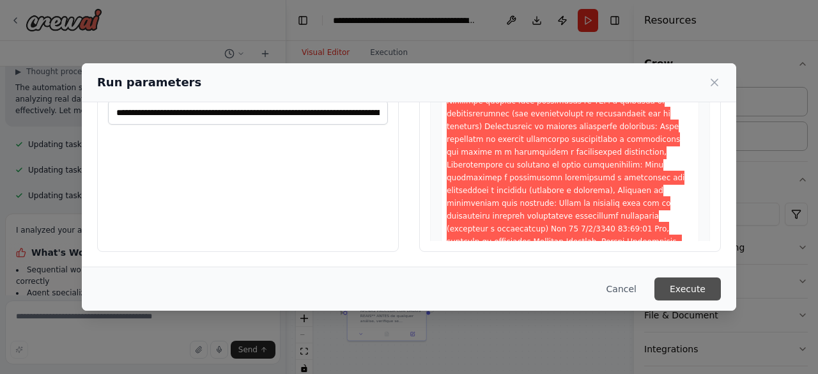
click at [683, 287] on button "Execute" at bounding box center [688, 288] width 66 height 23
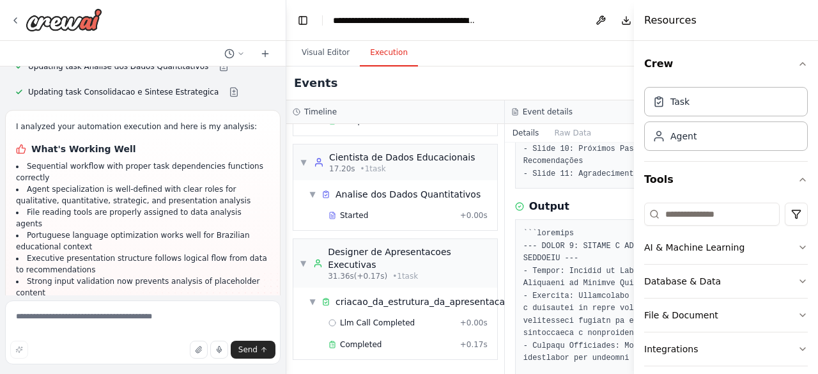
scroll to position [0, 0]
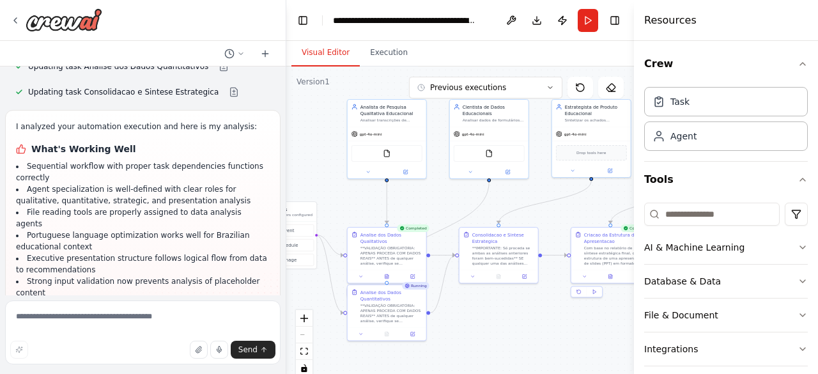
click at [313, 53] on button "Visual Editor" at bounding box center [326, 53] width 68 height 27
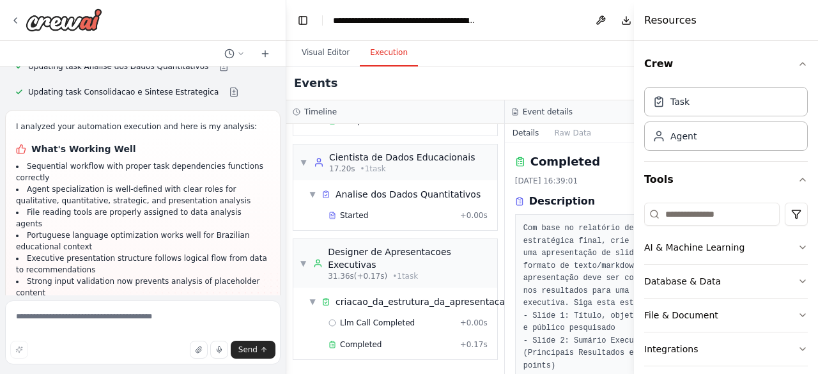
click at [384, 52] on button "Execution" at bounding box center [389, 53] width 58 height 27
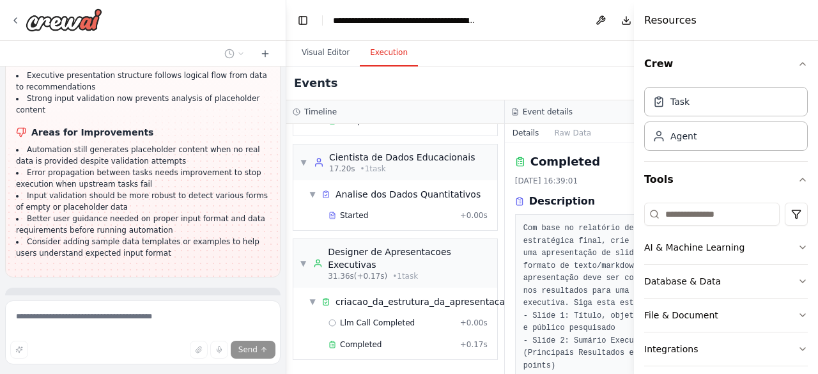
scroll to position [4761, 0]
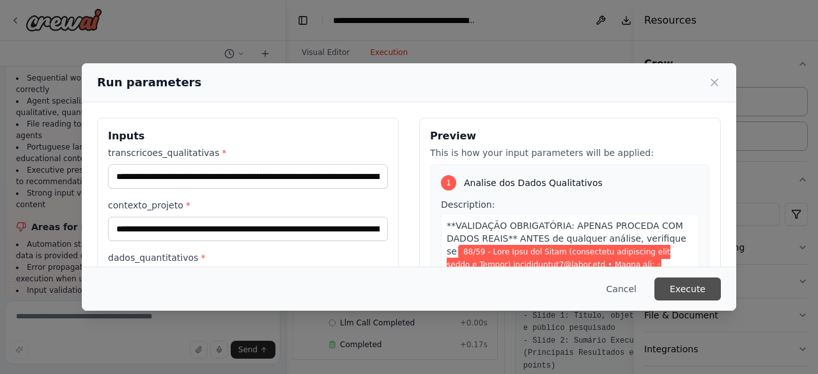
click at [707, 278] on button "Execute" at bounding box center [688, 288] width 66 height 23
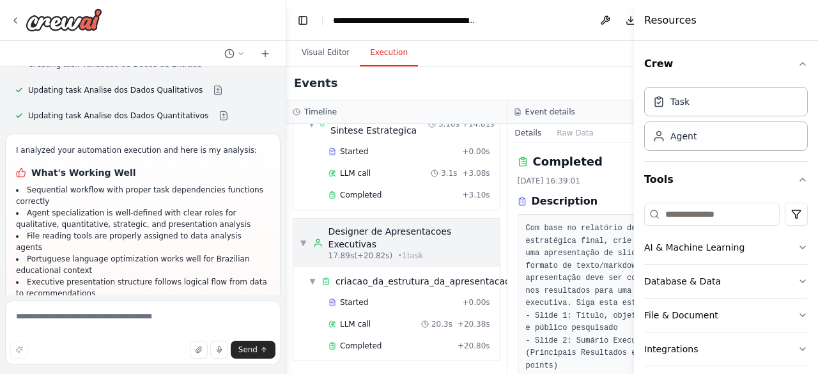
scroll to position [494, 0]
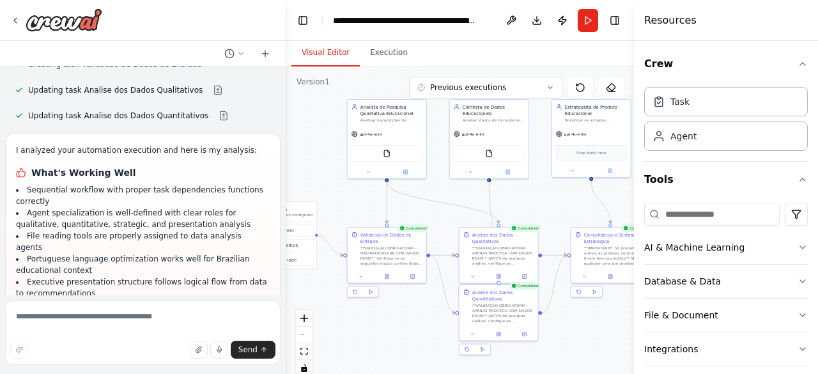
click at [308, 61] on button "Visual Editor" at bounding box center [326, 53] width 68 height 27
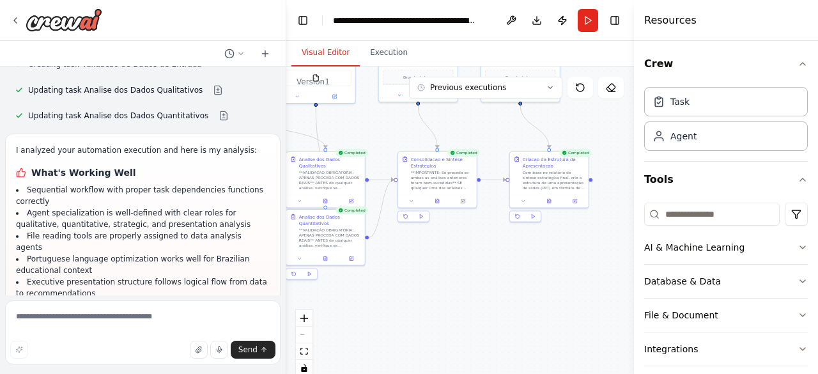
drag, startPoint x: 368, startPoint y: 345, endPoint x: 496, endPoint y: 272, distance: 147.5
click at [238, 264] on div "============================================================================== …" at bounding box center [409, 187] width 818 height 374
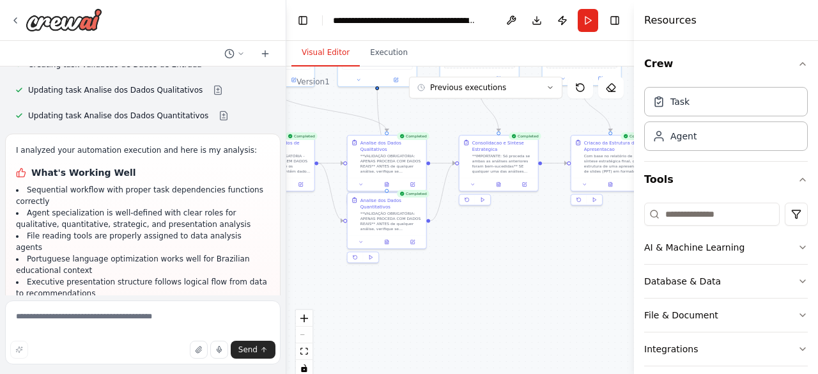
drag, startPoint x: 506, startPoint y: 272, endPoint x: 524, endPoint y: 261, distance: 21.5
click at [524, 261] on div ".deletable-edge-delete-btn { width: 20px; height: 20px; border: 0px solid #ffff…" at bounding box center [460, 226] width 348 height 320
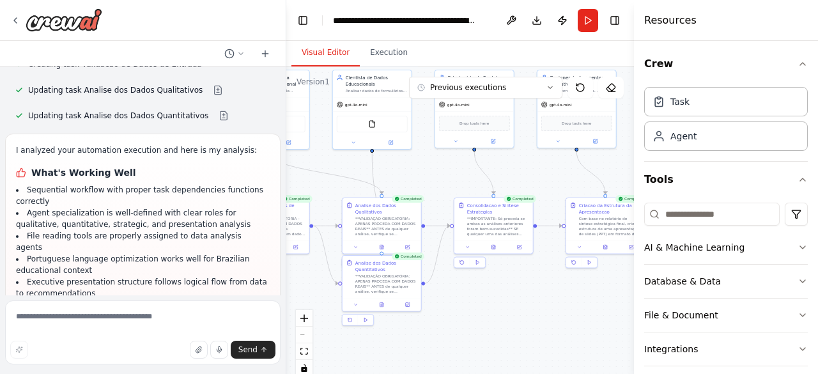
drag, startPoint x: 471, startPoint y: 284, endPoint x: 465, endPoint y: 347, distance: 62.9
click at [465, 347] on div ".deletable-edge-delete-btn { width: 20px; height: 20px; border: 0px solid #ffff…" at bounding box center [460, 226] width 348 height 320
click at [378, 61] on button "Execution" at bounding box center [389, 53] width 58 height 27
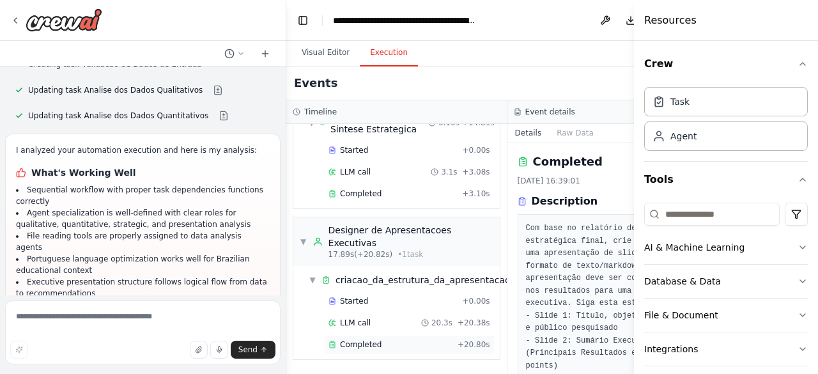
click at [369, 339] on span "Completed" at bounding box center [361, 344] width 42 height 10
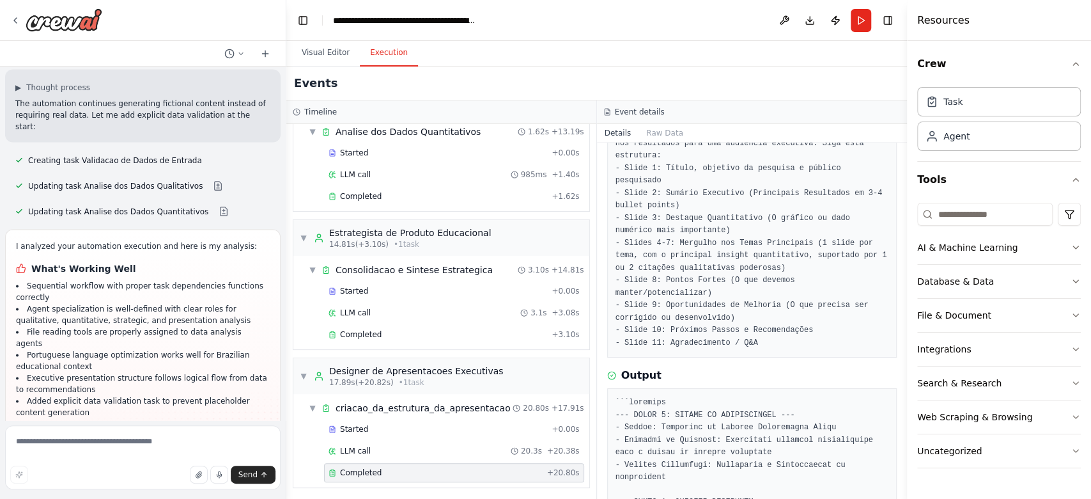
scroll to position [0, 0]
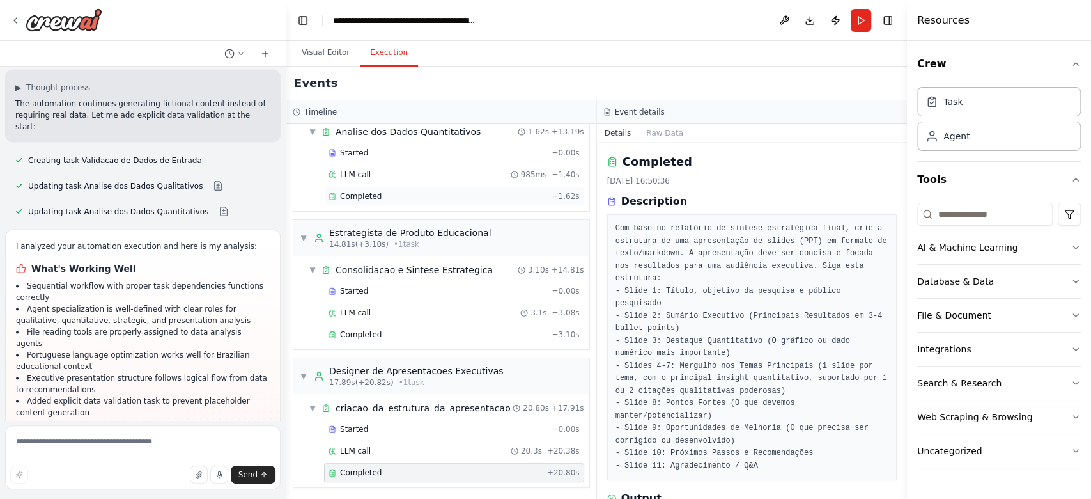
click at [345, 197] on span "Completed" at bounding box center [361, 196] width 42 height 10
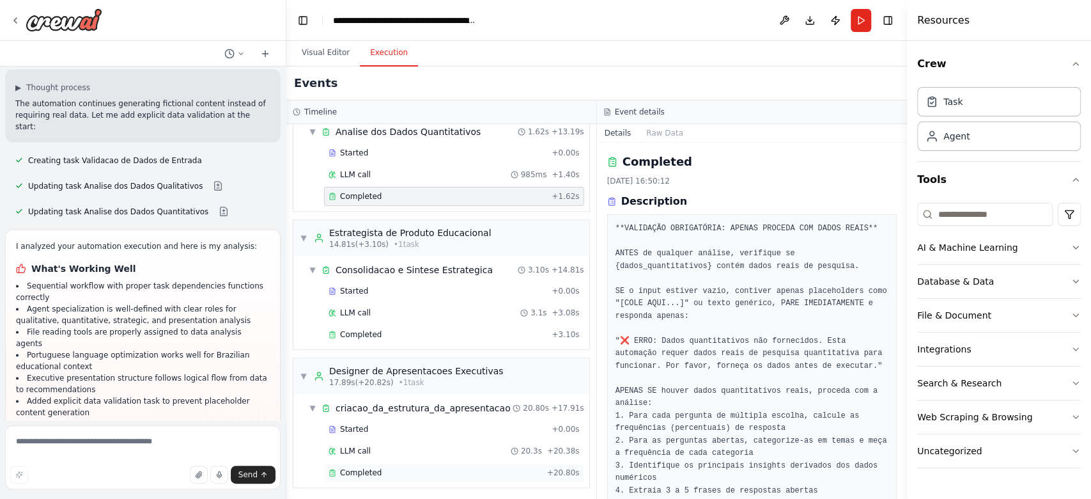
click at [370, 373] on span "Completed" at bounding box center [361, 472] width 42 height 10
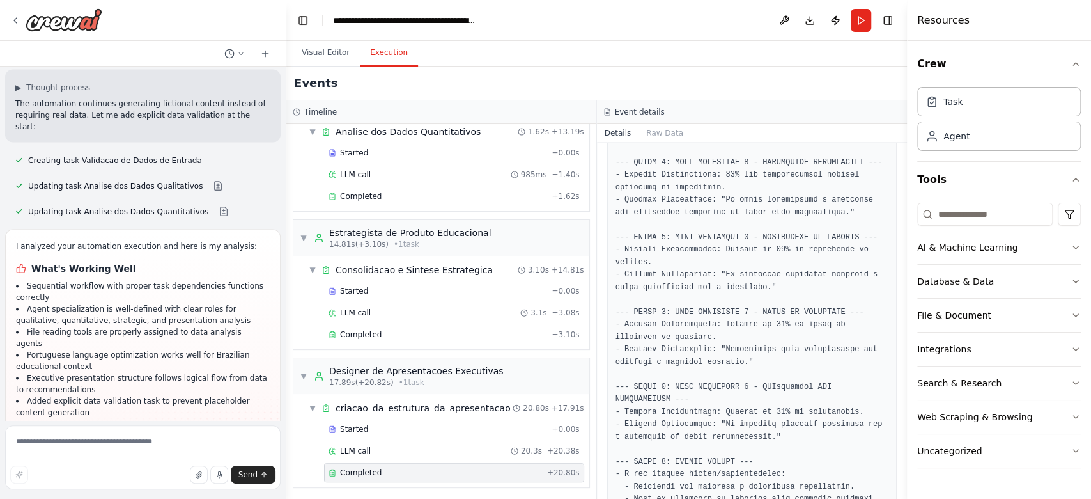
scroll to position [598, 0]
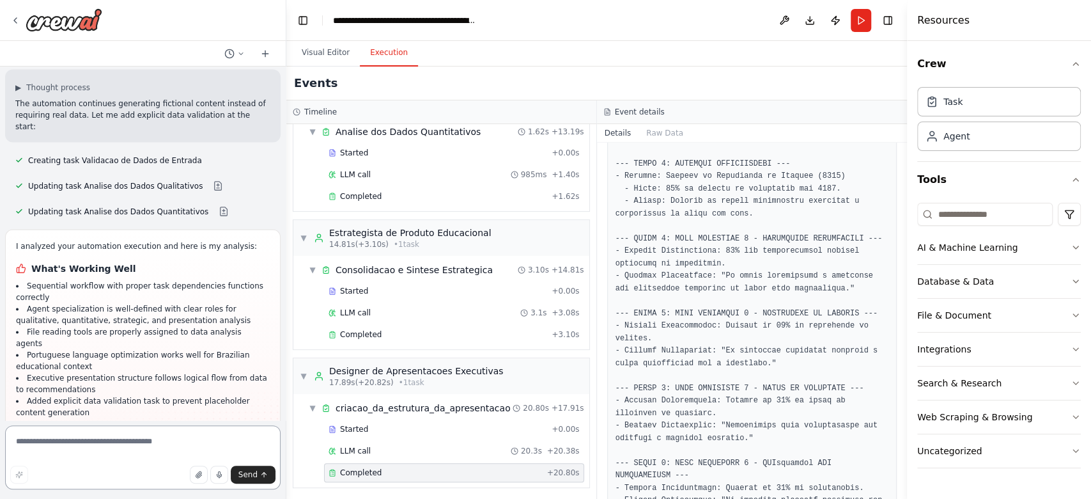
click at [74, 373] on textarea at bounding box center [143, 457] width 276 height 64
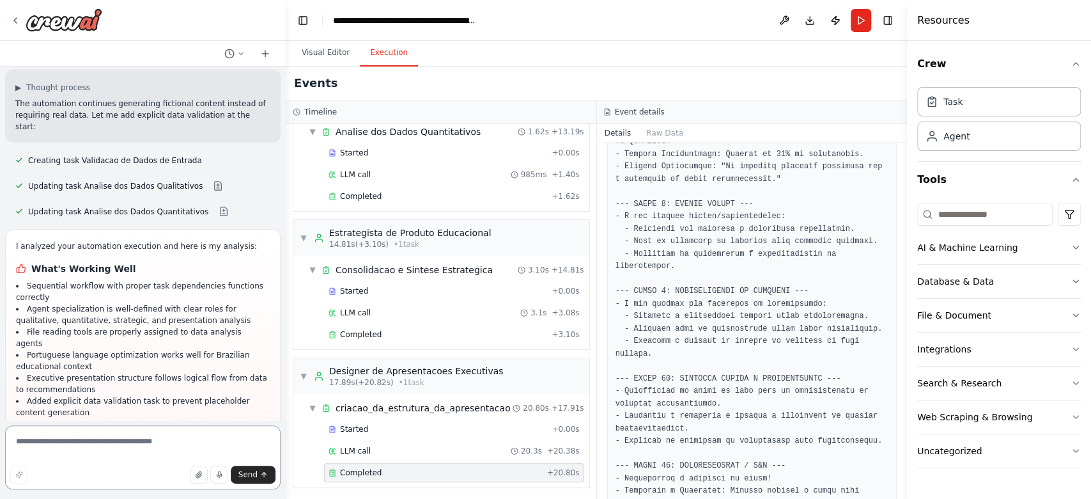
scroll to position [946, 0]
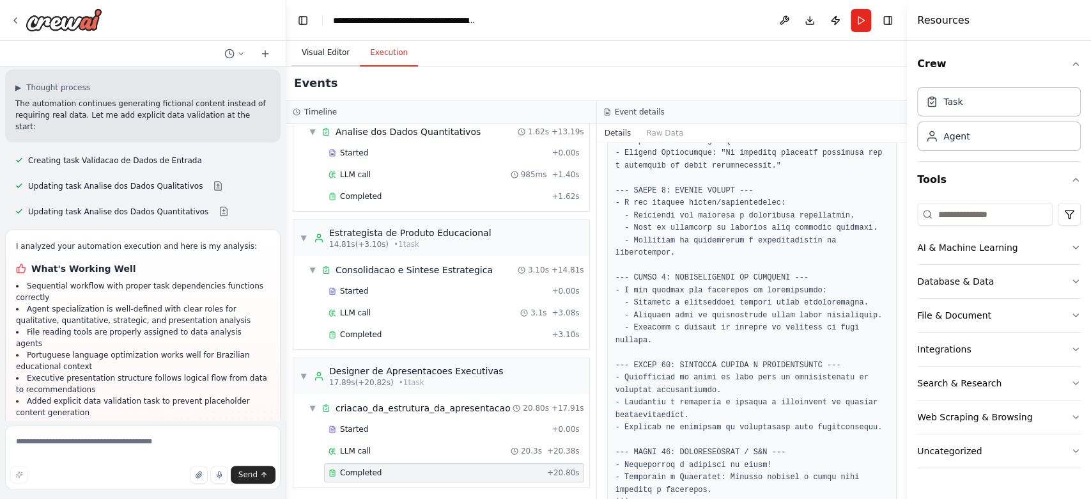
click at [310, 58] on button "Visual Editor" at bounding box center [326, 53] width 68 height 27
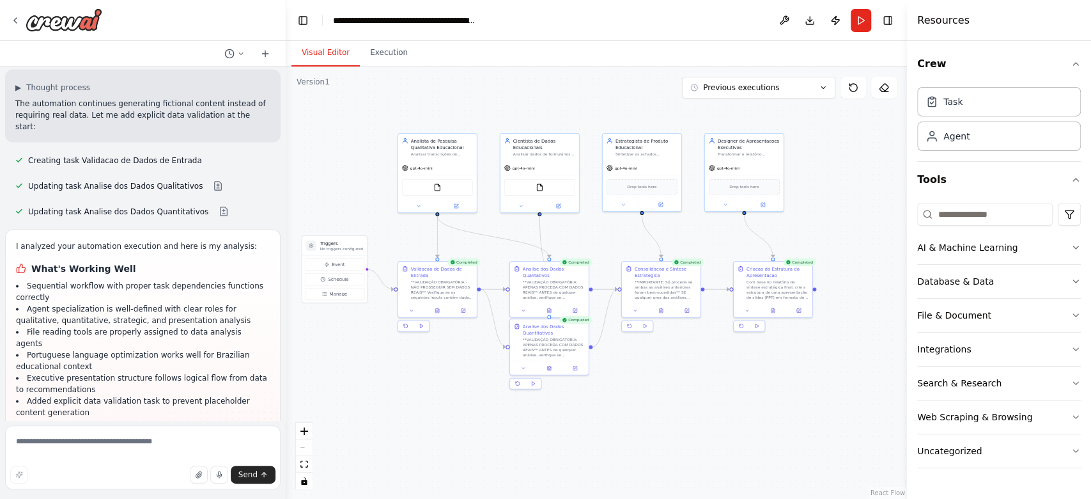
drag, startPoint x: 577, startPoint y: 354, endPoint x: 745, endPoint y: 417, distance: 179.1
click at [745, 373] on div ".deletable-edge-delete-btn { width: 20px; height: 20px; border: 0px solid #ffff…" at bounding box center [596, 282] width 621 height 432
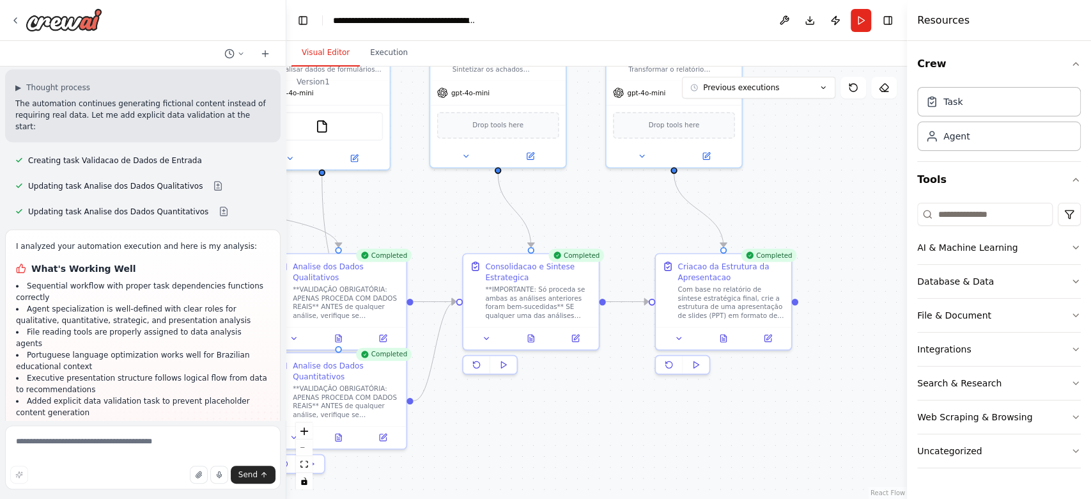
drag, startPoint x: 795, startPoint y: 386, endPoint x: 762, endPoint y: 381, distance: 33.6
click at [762, 373] on div ".deletable-edge-delete-btn { width: 20px; height: 20px; border: 0px solid #ffff…" at bounding box center [596, 282] width 621 height 432
click at [770, 333] on button at bounding box center [766, 334] width 38 height 13
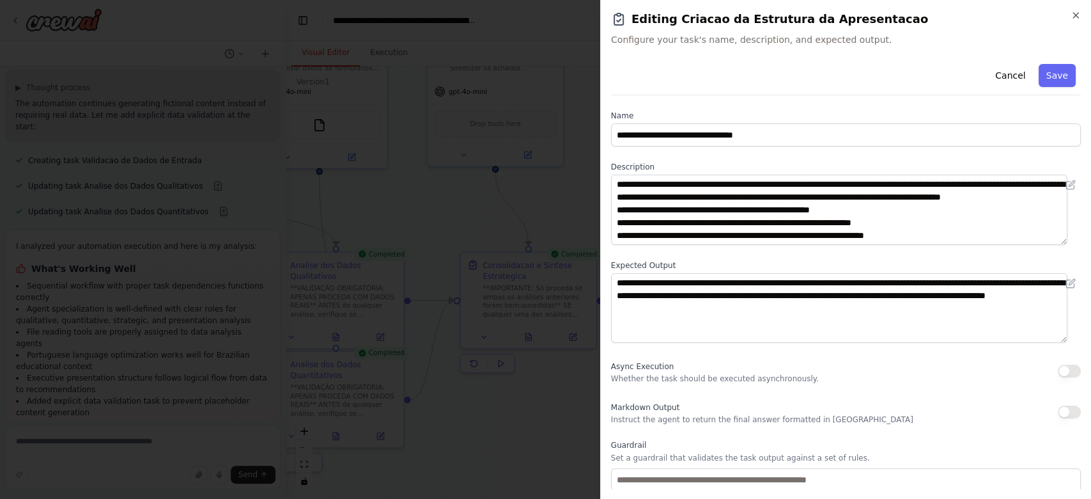
scroll to position [77, 0]
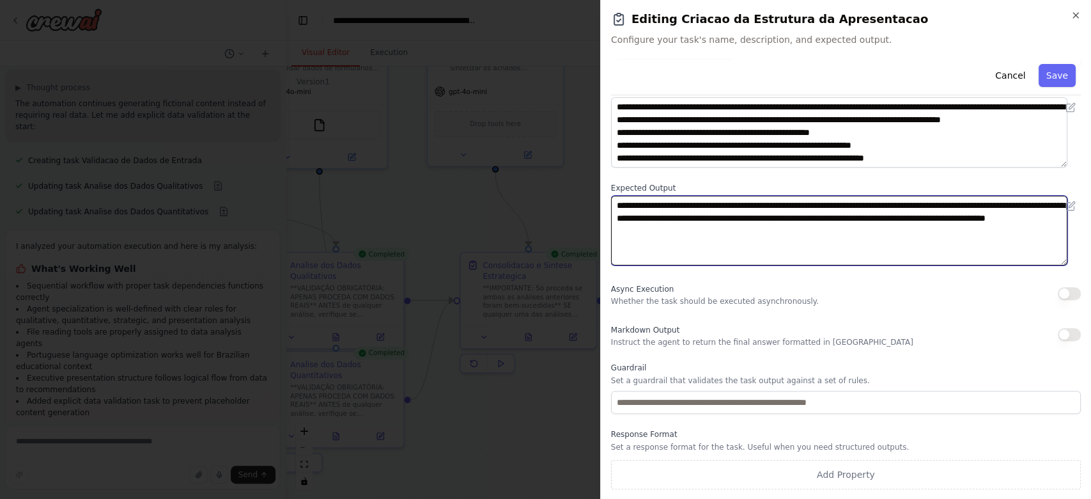
click at [818, 235] on textarea "**********" at bounding box center [839, 231] width 457 height 70
drag, startPoint x: 828, startPoint y: 235, endPoint x: 552, endPoint y: 155, distance: 286.9
click at [552, 155] on body "============================================================================== …" at bounding box center [545, 249] width 1091 height 499
click at [818, 238] on textarea "**********" at bounding box center [839, 231] width 457 height 70
paste textarea "**********"
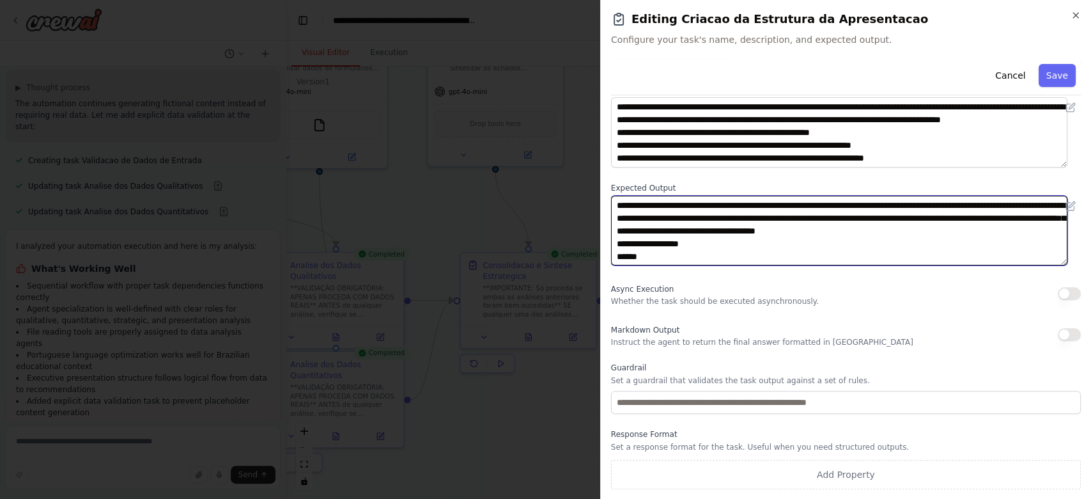
scroll to position [1557, 0]
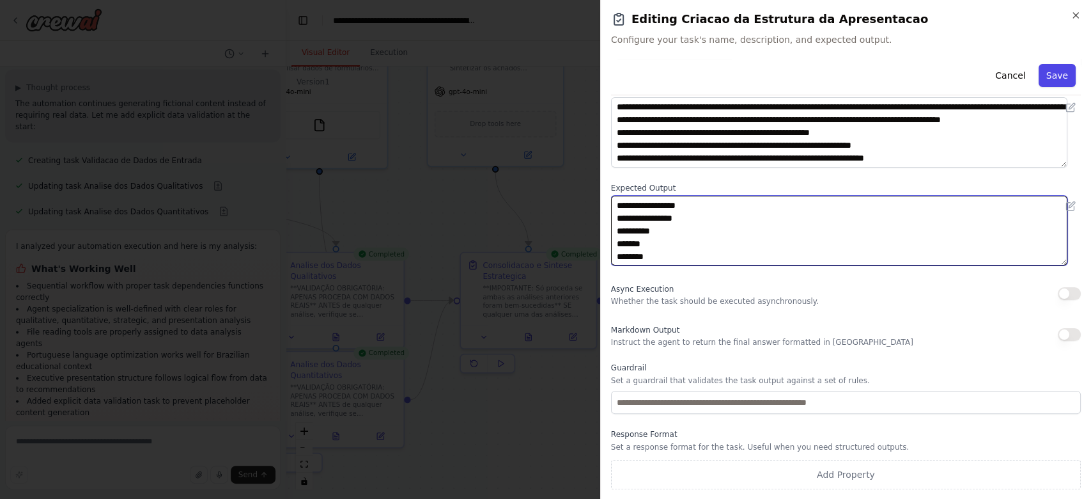
type textarea "**********"
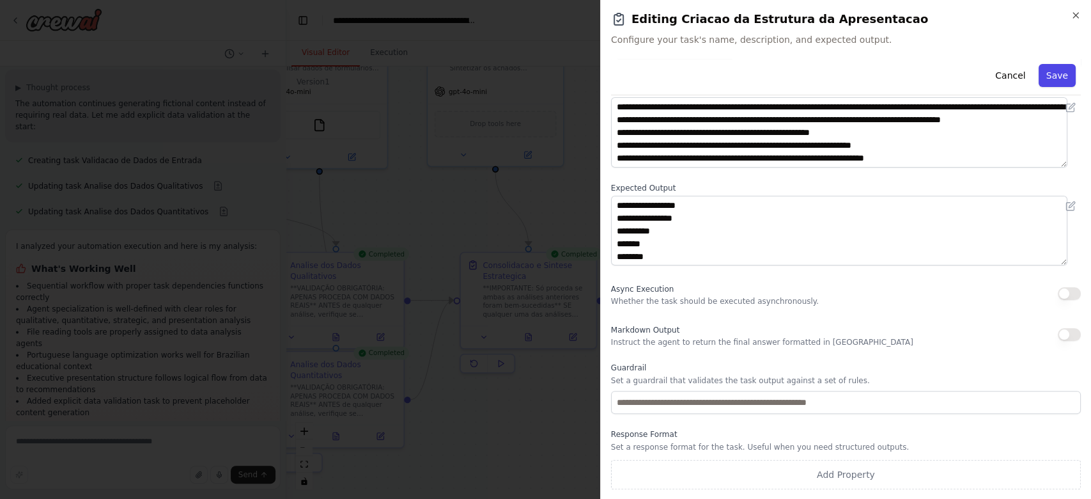
click at [818, 79] on button "Save" at bounding box center [1057, 75] width 37 height 23
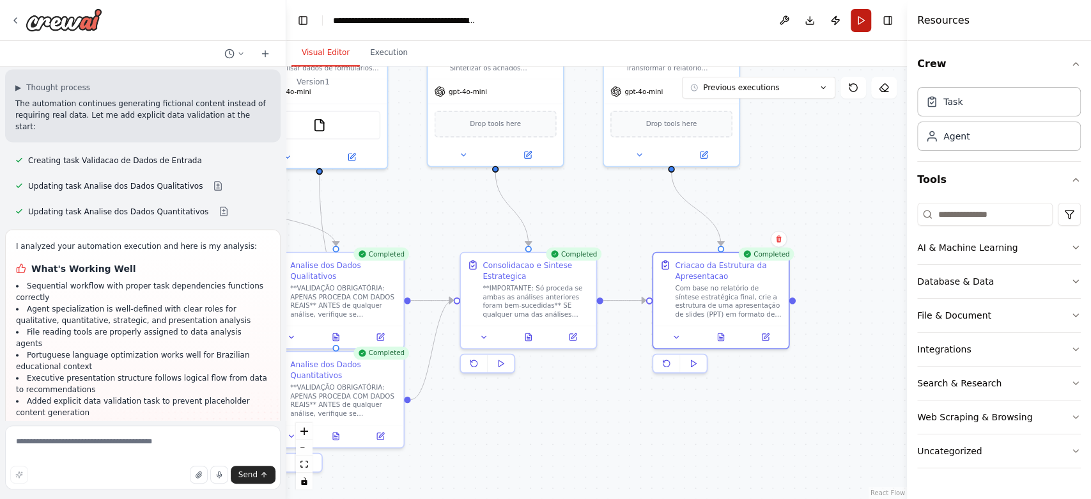
click at [818, 28] on button "Run" at bounding box center [861, 20] width 20 height 23
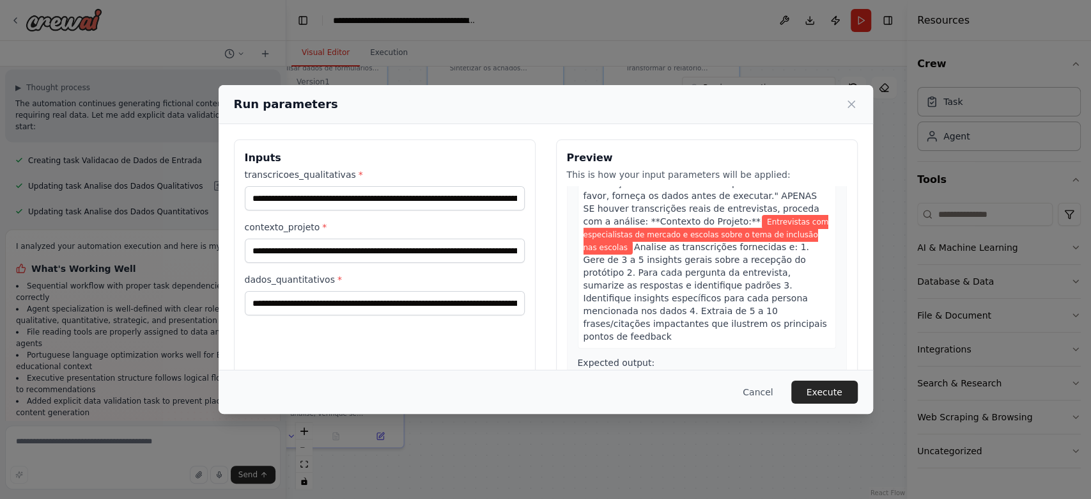
scroll to position [364, 0]
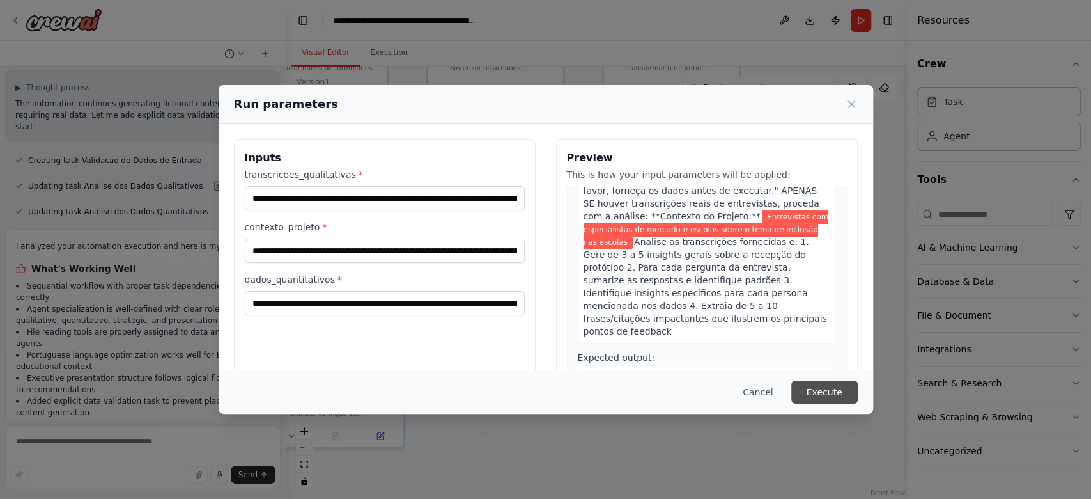
click at [818, 373] on button "Execute" at bounding box center [824, 391] width 66 height 23
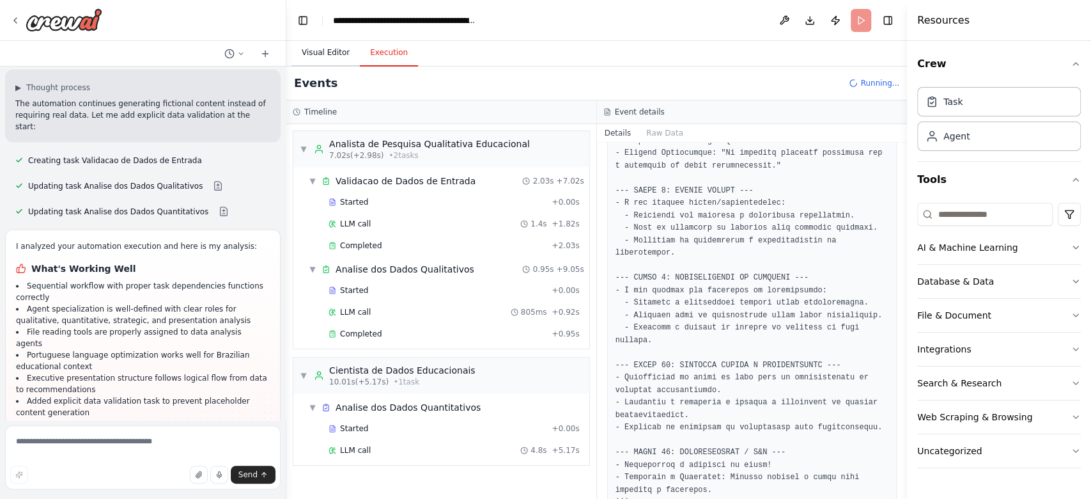
click at [337, 49] on button "Visual Editor" at bounding box center [326, 53] width 68 height 27
click at [392, 54] on button "Execution" at bounding box center [389, 53] width 58 height 27
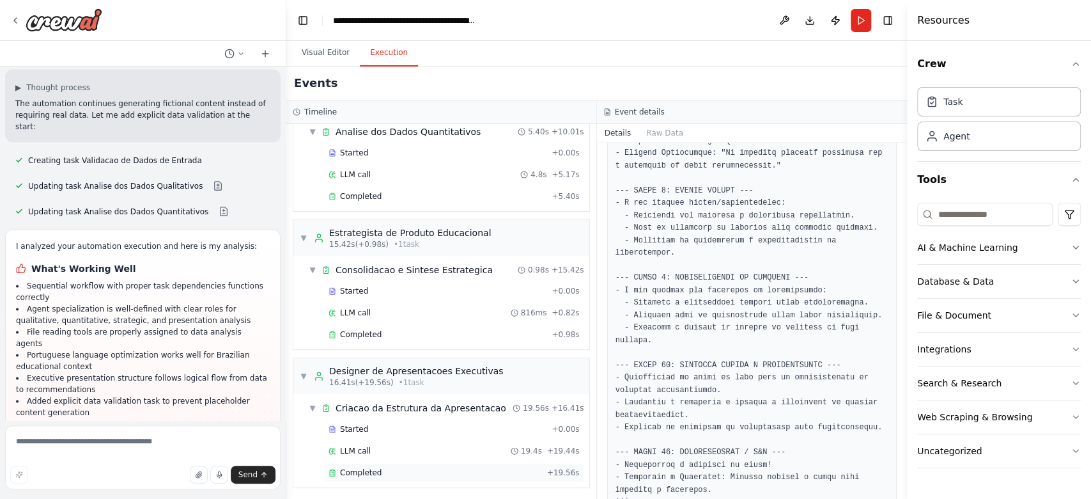
click at [368, 373] on span "Completed" at bounding box center [361, 472] width 42 height 10
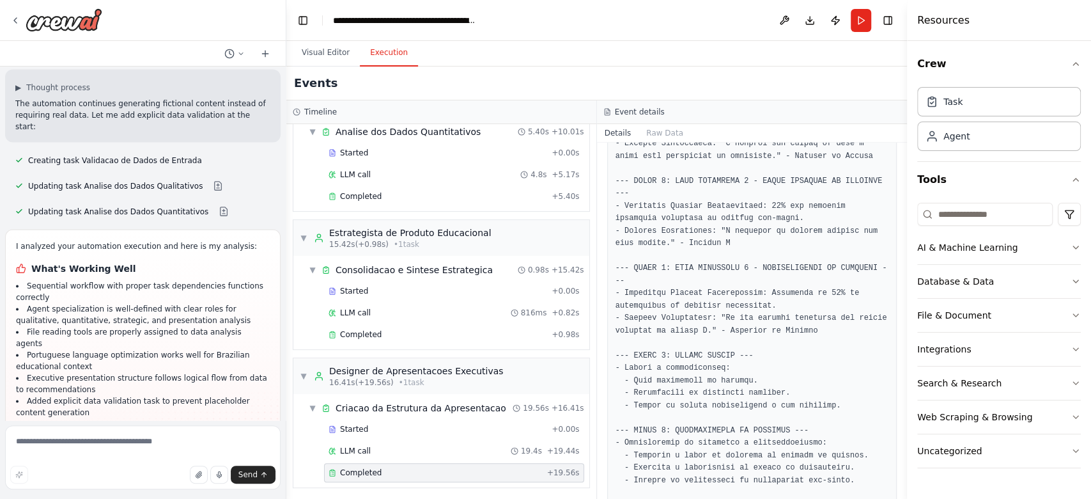
scroll to position [921, 0]
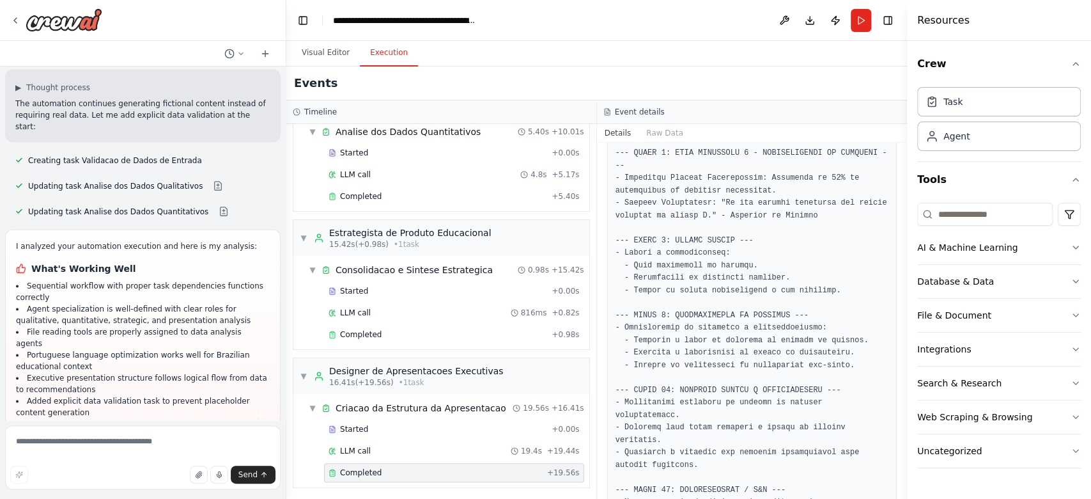
click at [371, 373] on span "Completed" at bounding box center [361, 472] width 42 height 10
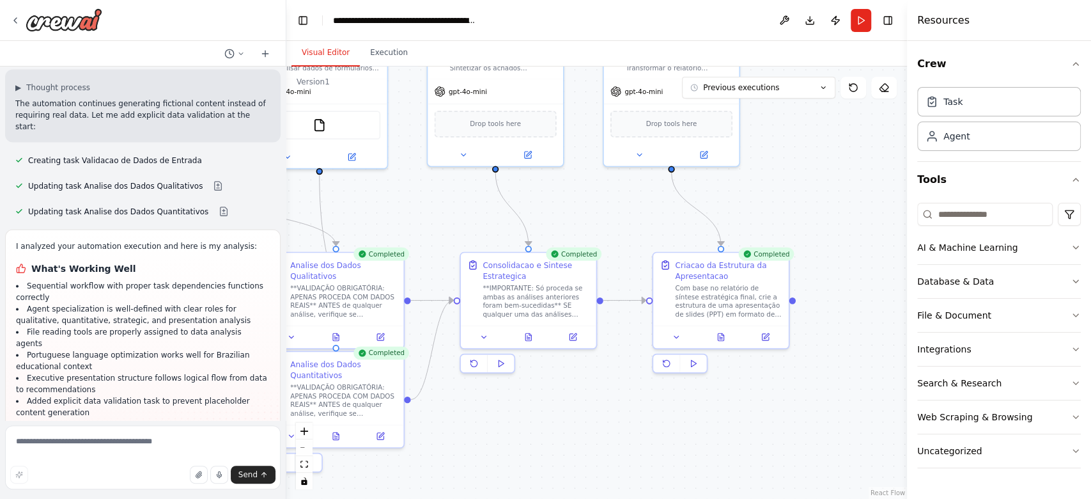
click at [327, 51] on button "Visual Editor" at bounding box center [326, 53] width 68 height 27
click at [767, 340] on button at bounding box center [766, 334] width 38 height 13
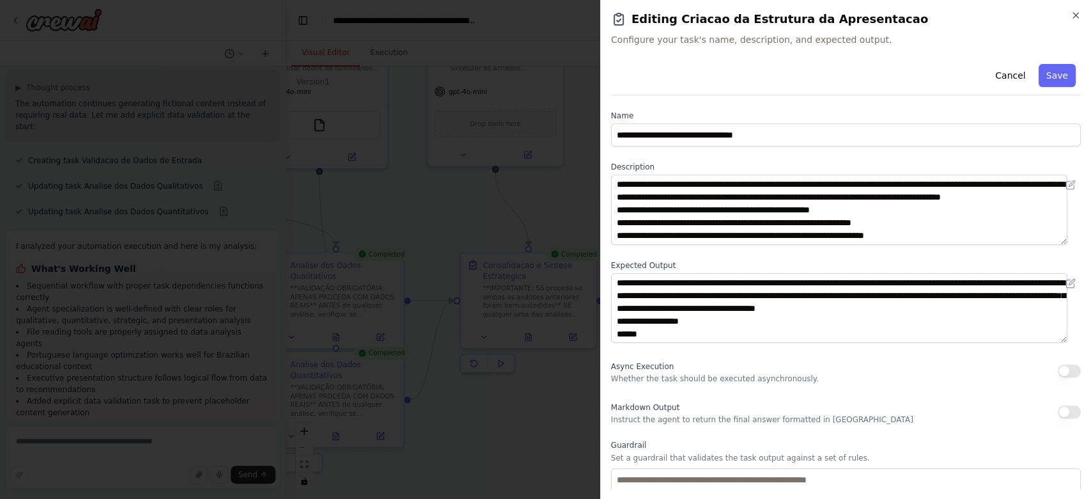
scroll to position [89, 0]
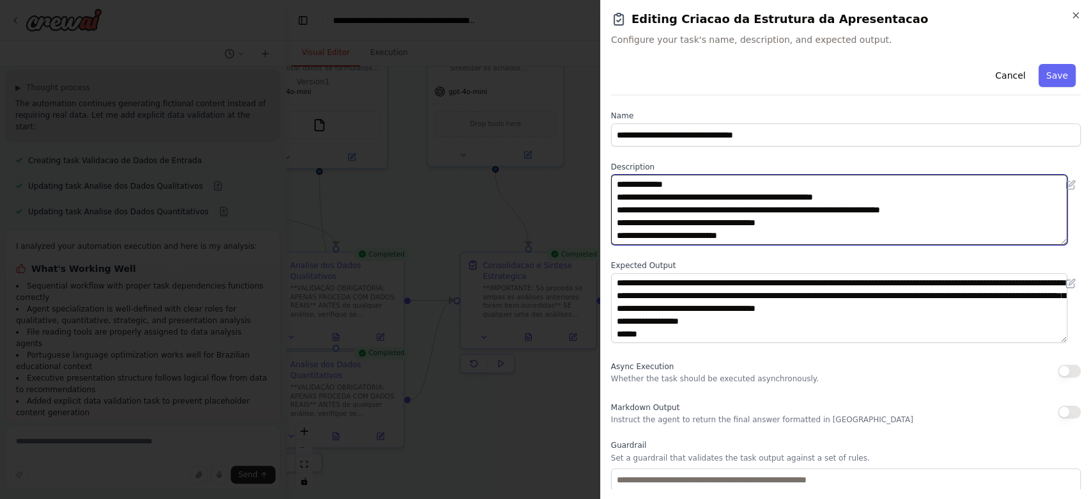
click at [752, 237] on textarea "**********" at bounding box center [839, 210] width 457 height 70
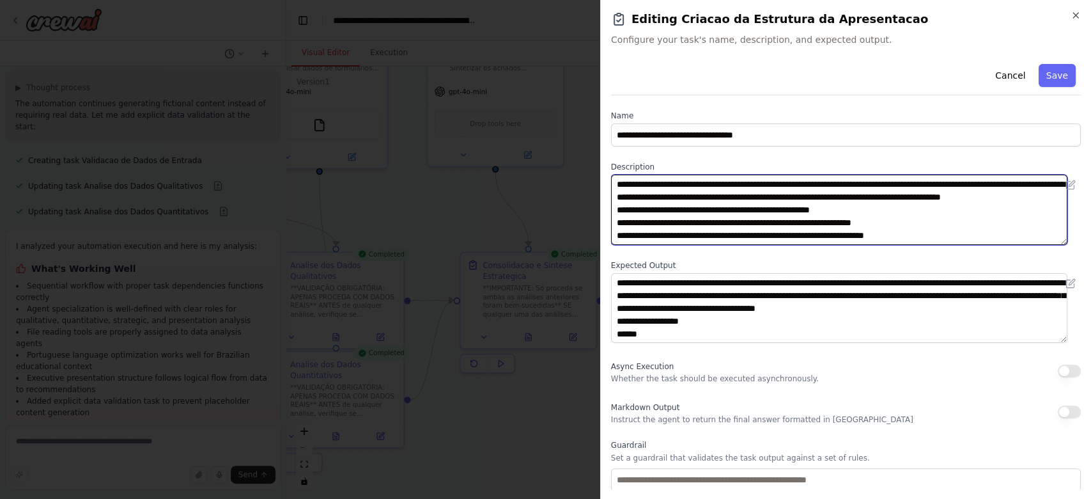
drag, startPoint x: 752, startPoint y: 237, endPoint x: 529, endPoint y: 159, distance: 236.6
click at [529, 159] on body "============================================================================== …" at bounding box center [545, 249] width 1091 height 499
click at [778, 203] on textarea "**********" at bounding box center [839, 210] width 457 height 70
click at [736, 197] on textarea "**********" at bounding box center [839, 210] width 457 height 70
click at [728, 195] on textarea "**********" at bounding box center [839, 210] width 457 height 70
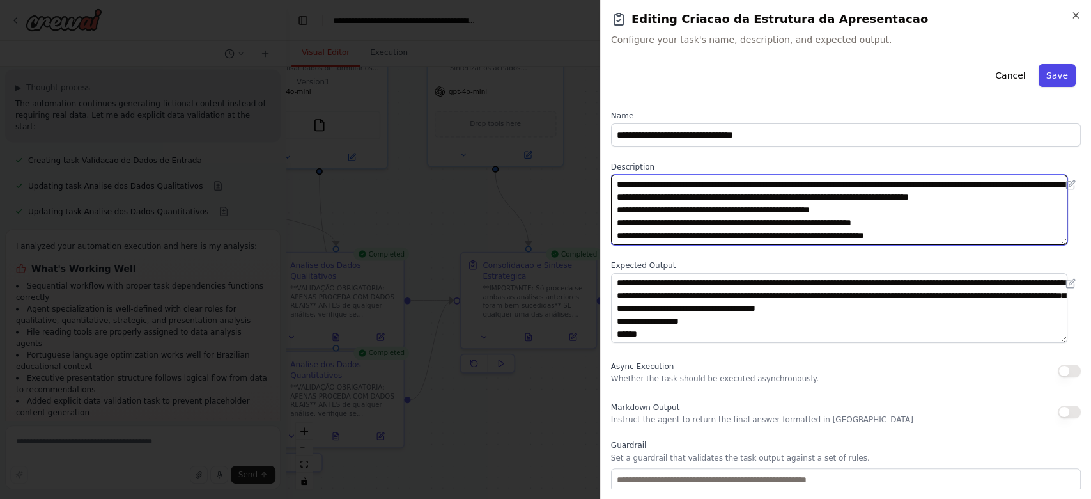
type textarea "**********"
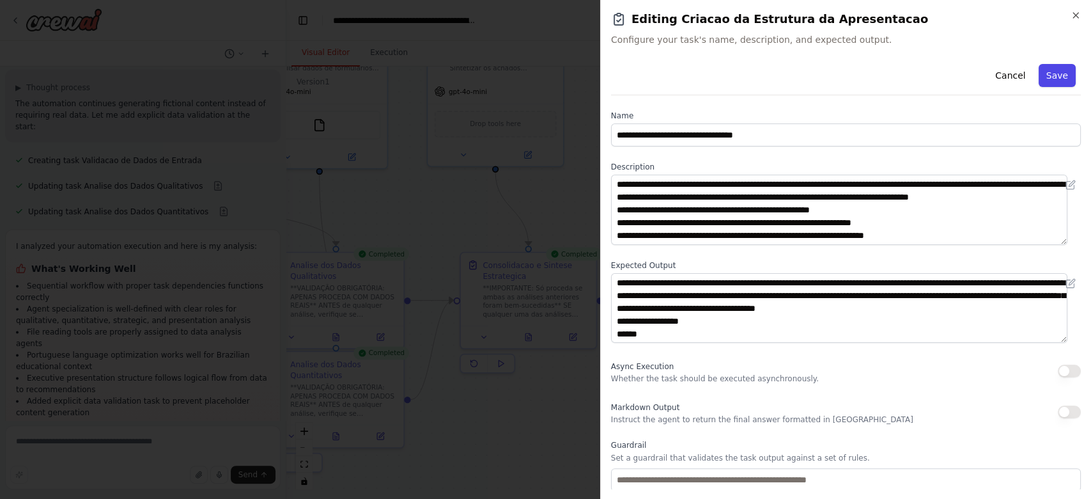
click at [818, 75] on button "Save" at bounding box center [1057, 75] width 37 height 23
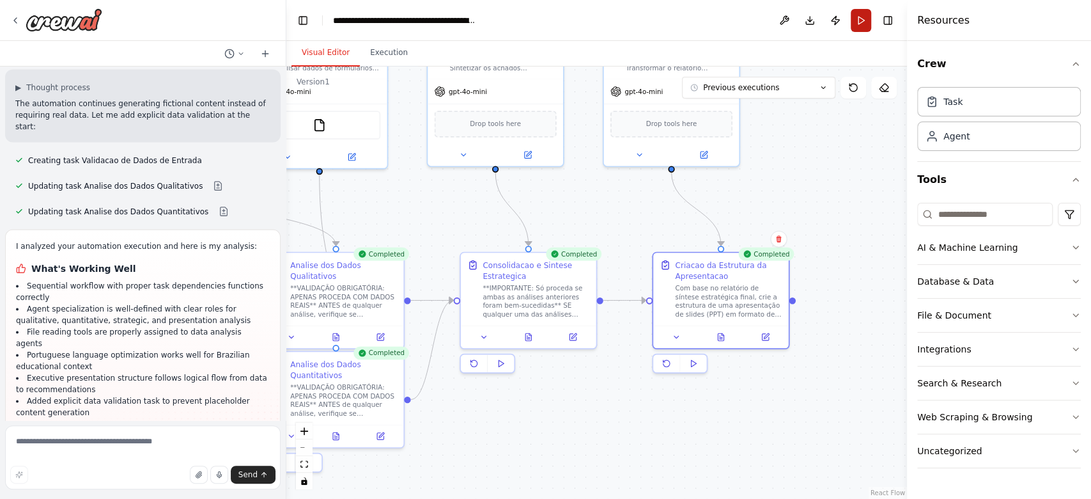
click at [818, 29] on button "Run" at bounding box center [861, 20] width 20 height 23
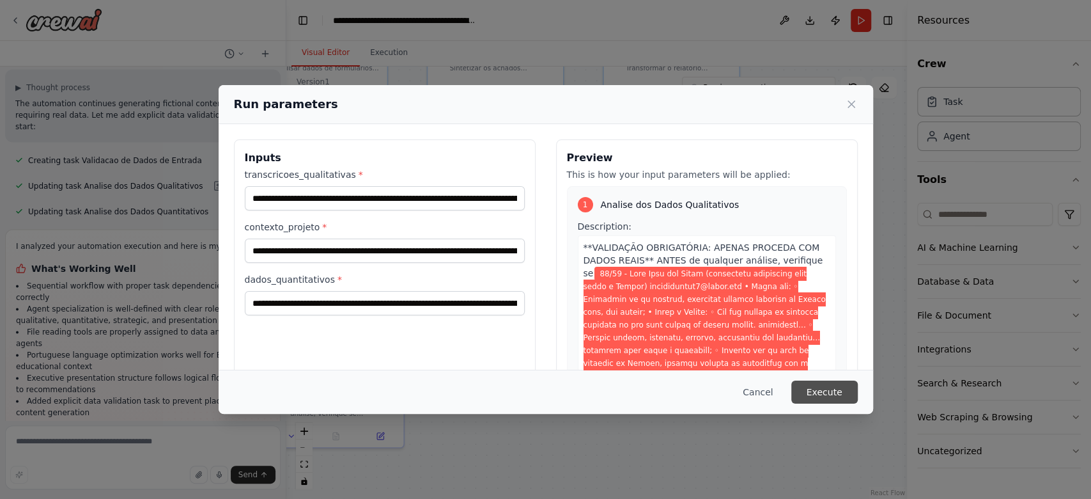
click at [818, 373] on button "Execute" at bounding box center [824, 391] width 66 height 23
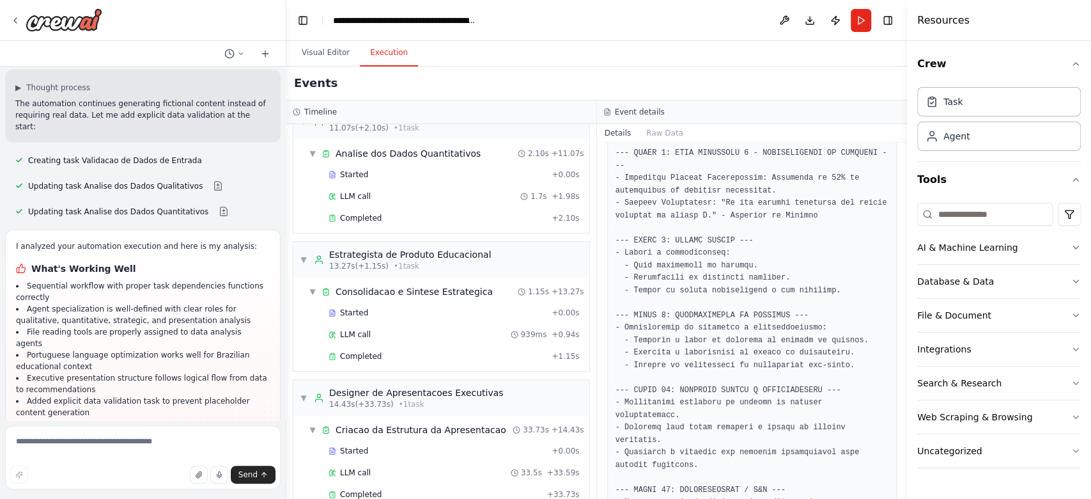
scroll to position [276, 0]
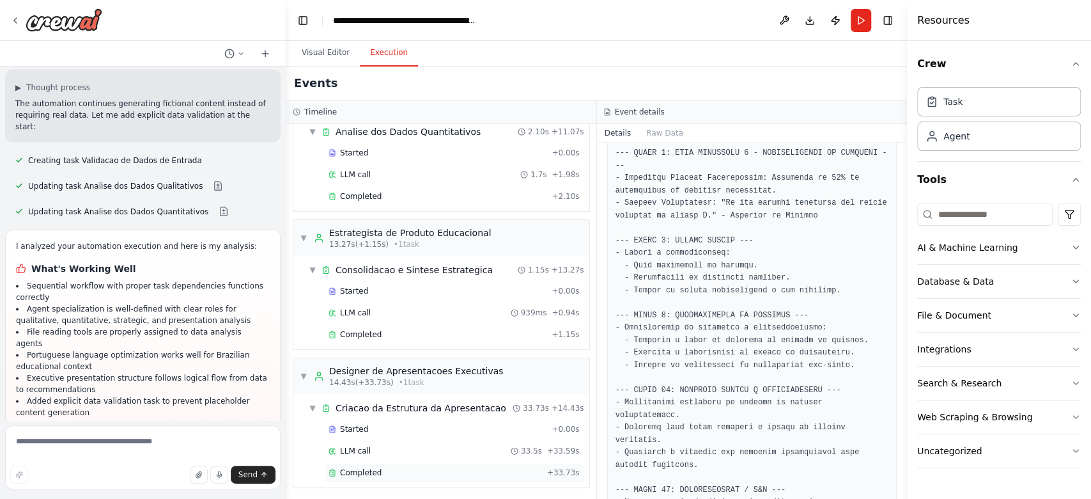
click at [353, 373] on span "Completed" at bounding box center [361, 472] width 42 height 10
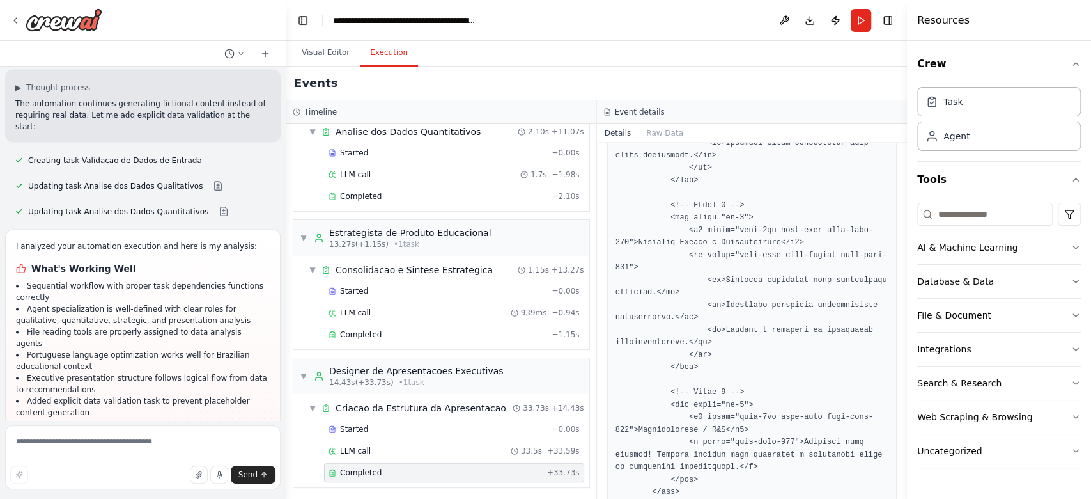
scroll to position [2379, 0]
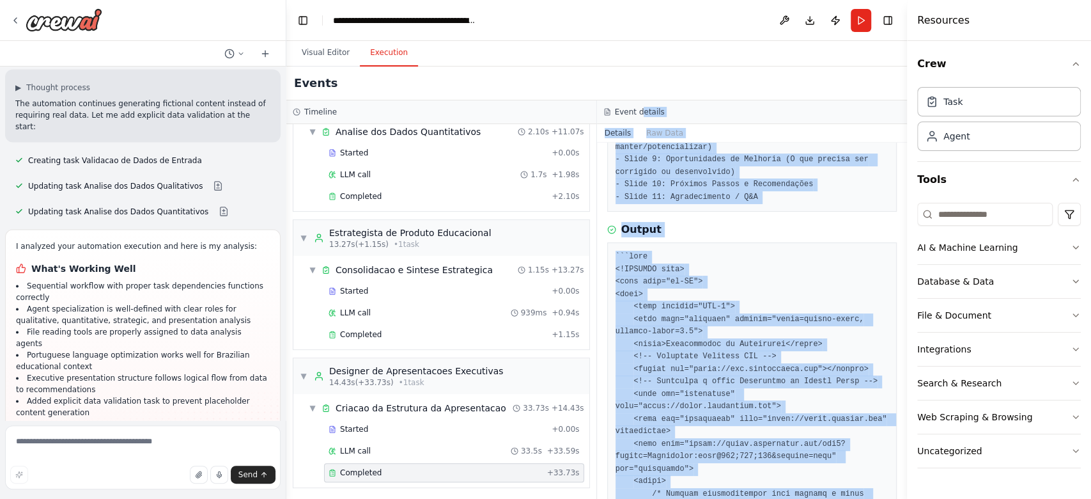
scroll to position [0, 0]
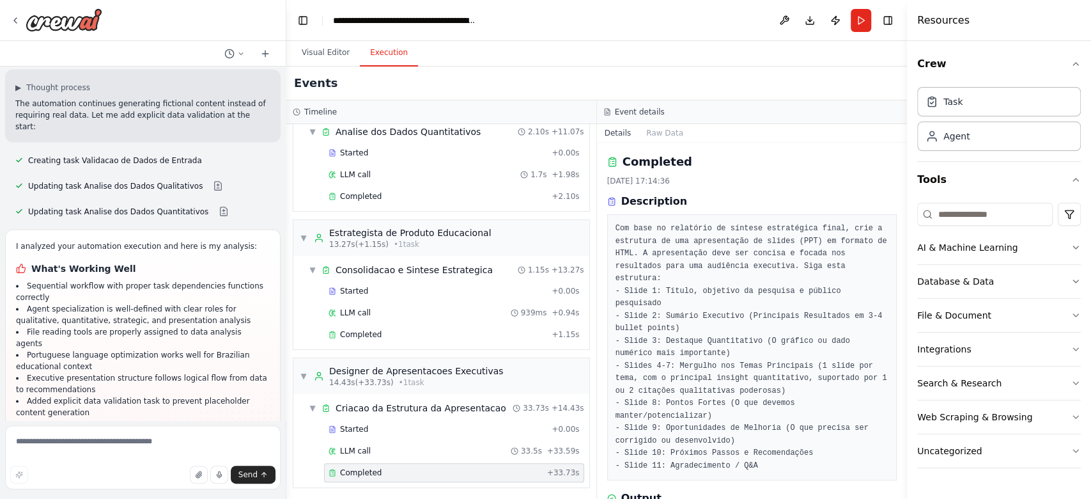
drag, startPoint x: 655, startPoint y: 456, endPoint x: 616, endPoint y: 478, distance: 44.3
copy pre "```lore <!IPSUMDO sita> <cons adip="el-SE"> <doei> <temp incidid="UTL-8"> <etdo…"
